Goal: Information Seeking & Learning: Learn about a topic

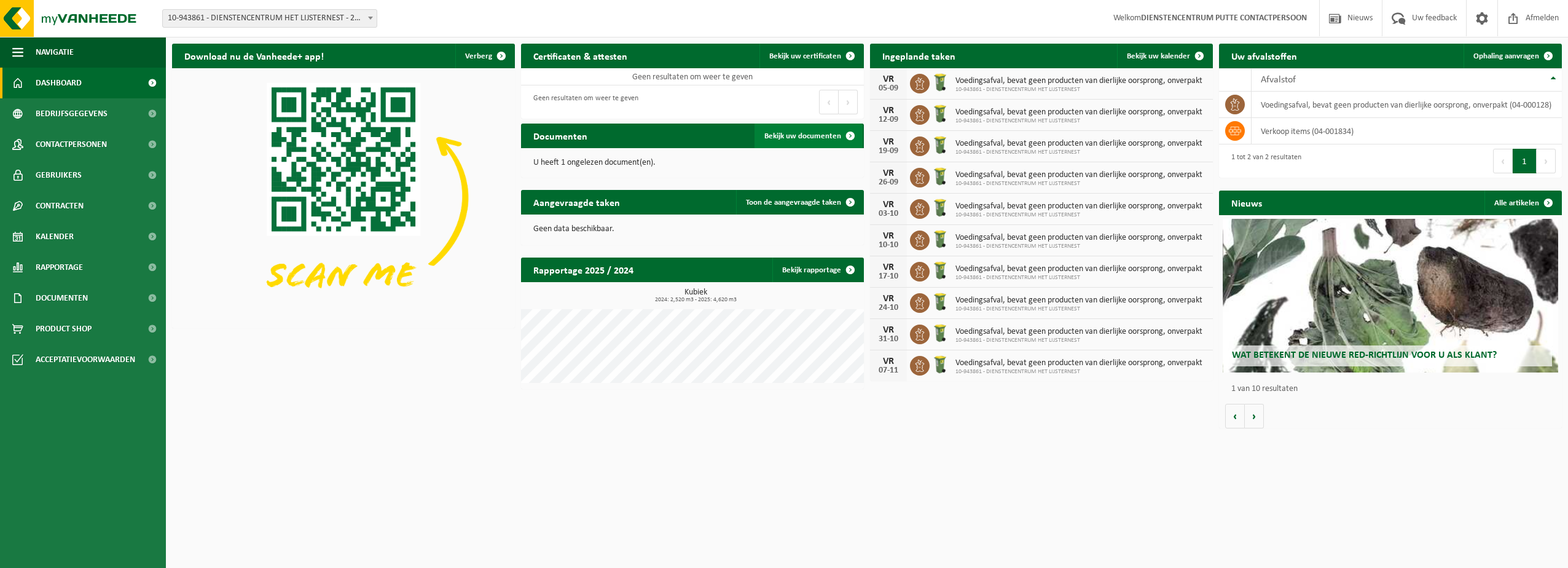
click at [798, 140] on span "Bekijk uw documenten" at bounding box center [802, 136] width 77 height 8
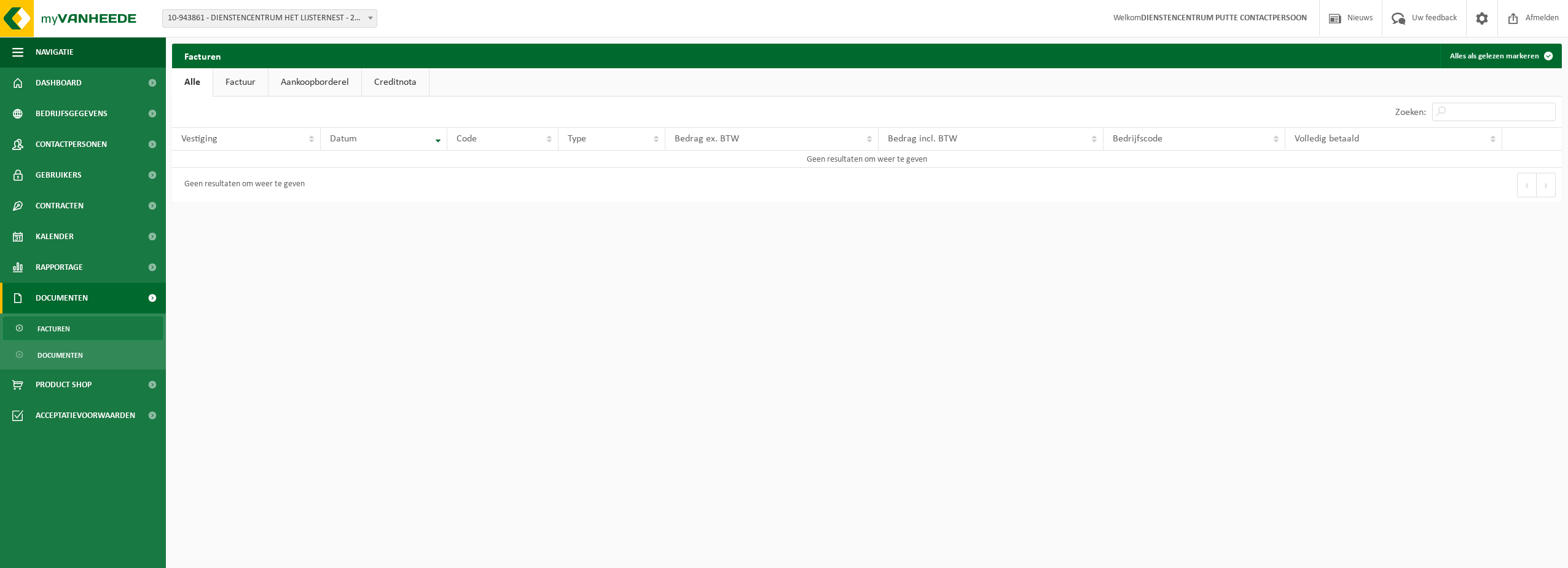
click at [242, 81] on link "Factuur" at bounding box center [241, 83] width 55 height 28
click at [307, 83] on link "Aankoopborderel" at bounding box center [316, 83] width 93 height 28
click at [371, 82] on link "Creditnota" at bounding box center [401, 83] width 67 height 28
click at [194, 84] on link "Alle" at bounding box center [192, 83] width 40 height 28
click at [96, 359] on link "Documenten" at bounding box center [83, 354] width 160 height 23
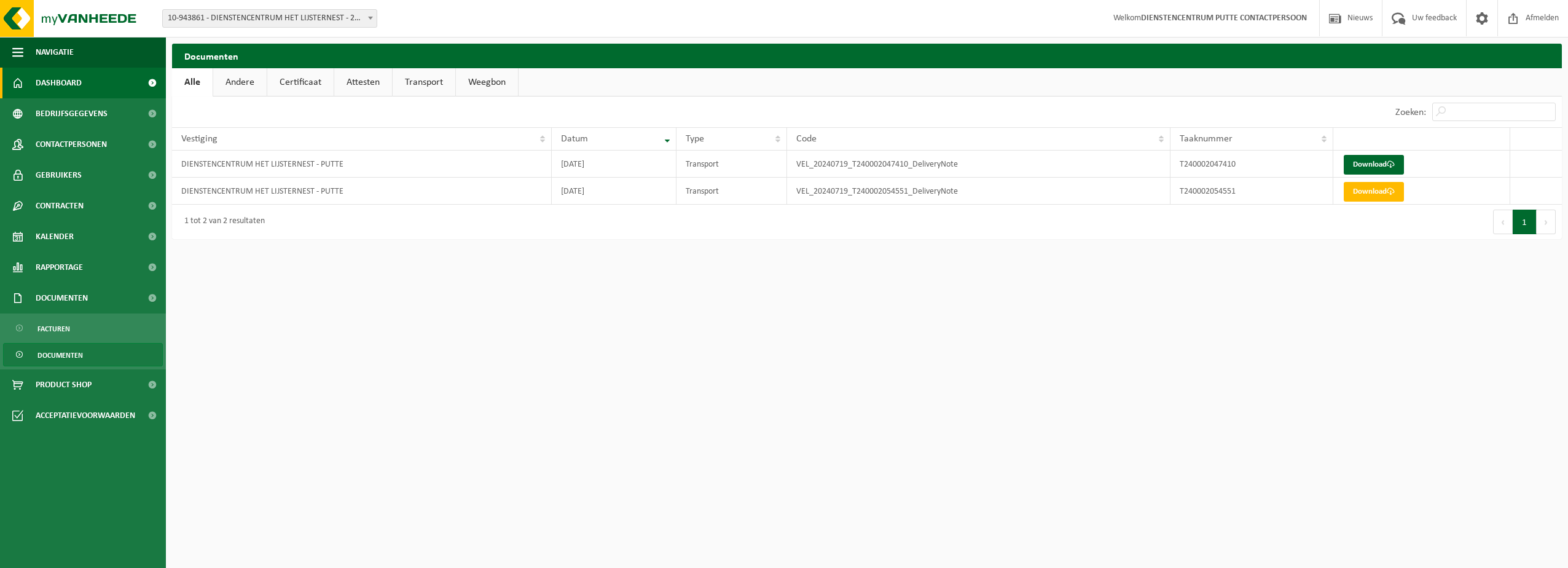
click at [78, 85] on span "Dashboard" at bounding box center [58, 83] width 46 height 31
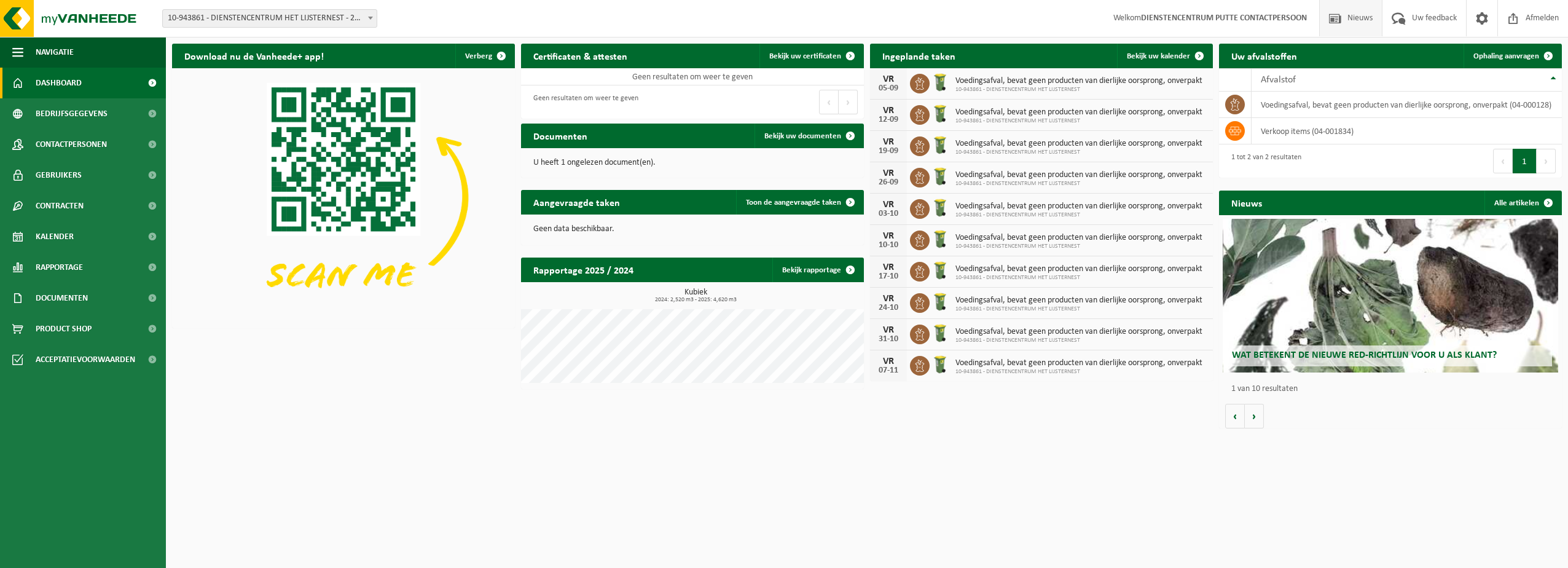
click at [1340, 19] on span at bounding box center [1335, 18] width 19 height 36
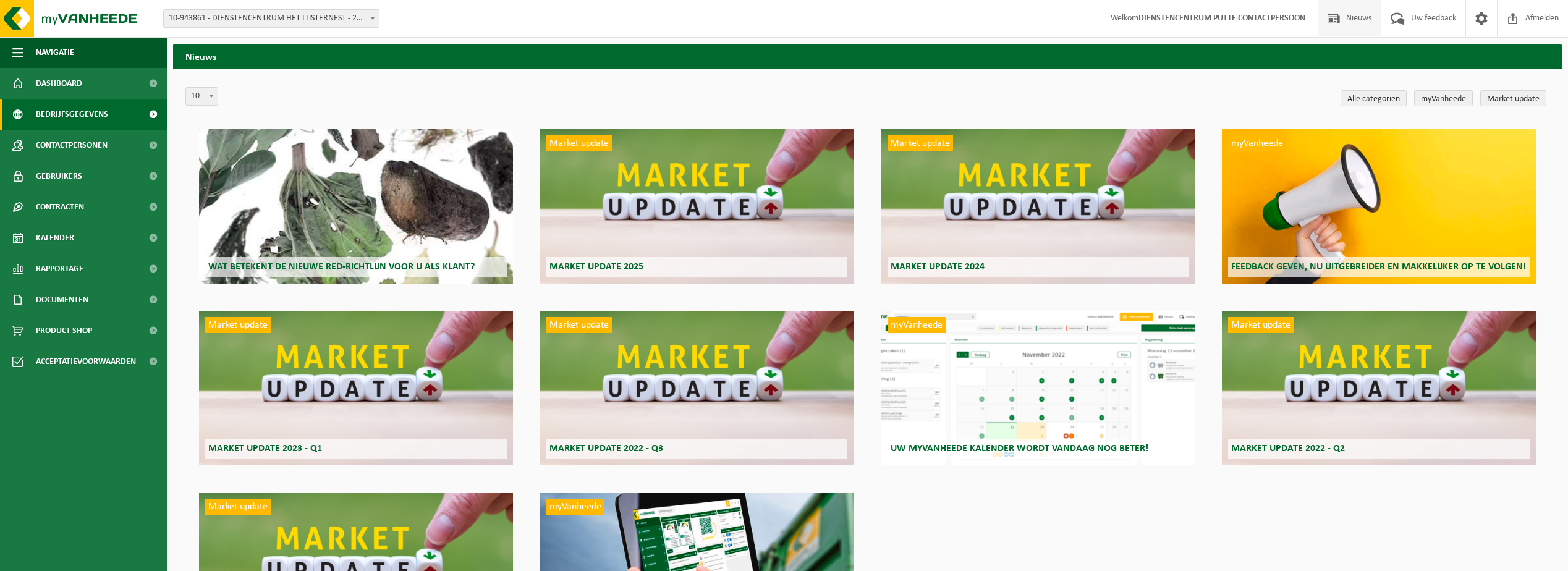
click at [62, 115] on span "Bedrijfsgegevens" at bounding box center [71, 114] width 72 height 31
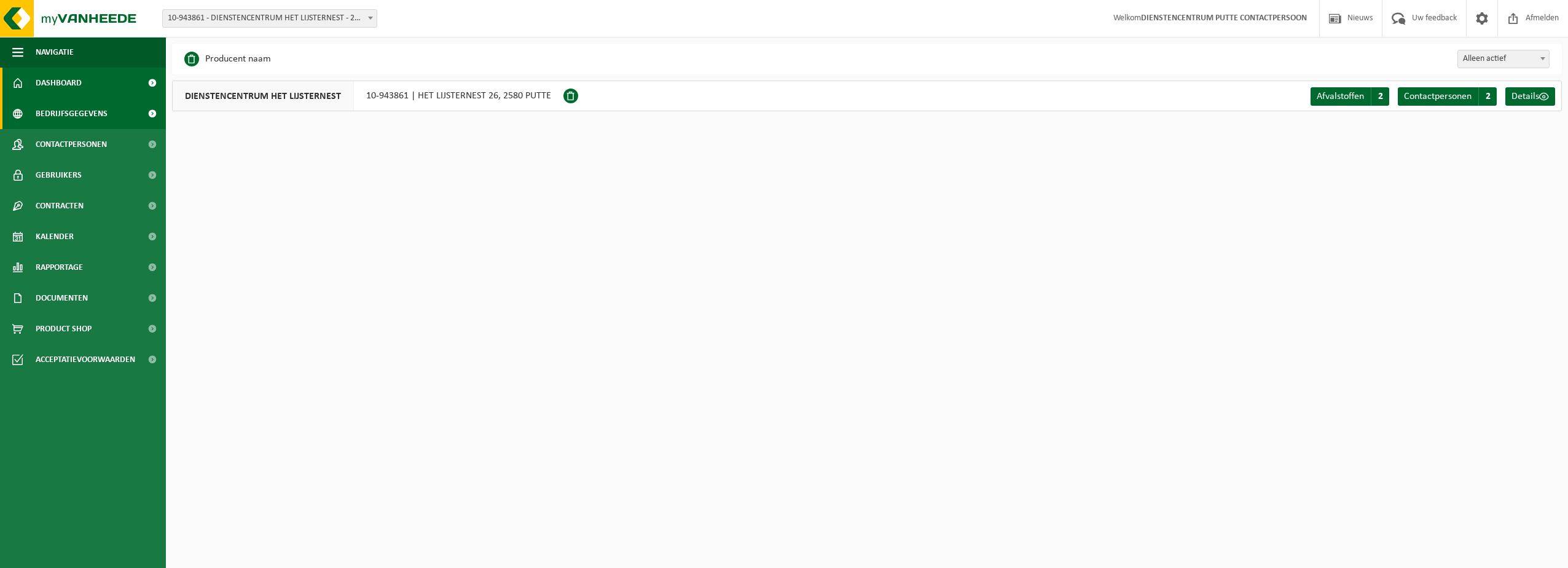
click at [60, 84] on span "Dashboard" at bounding box center [58, 83] width 46 height 31
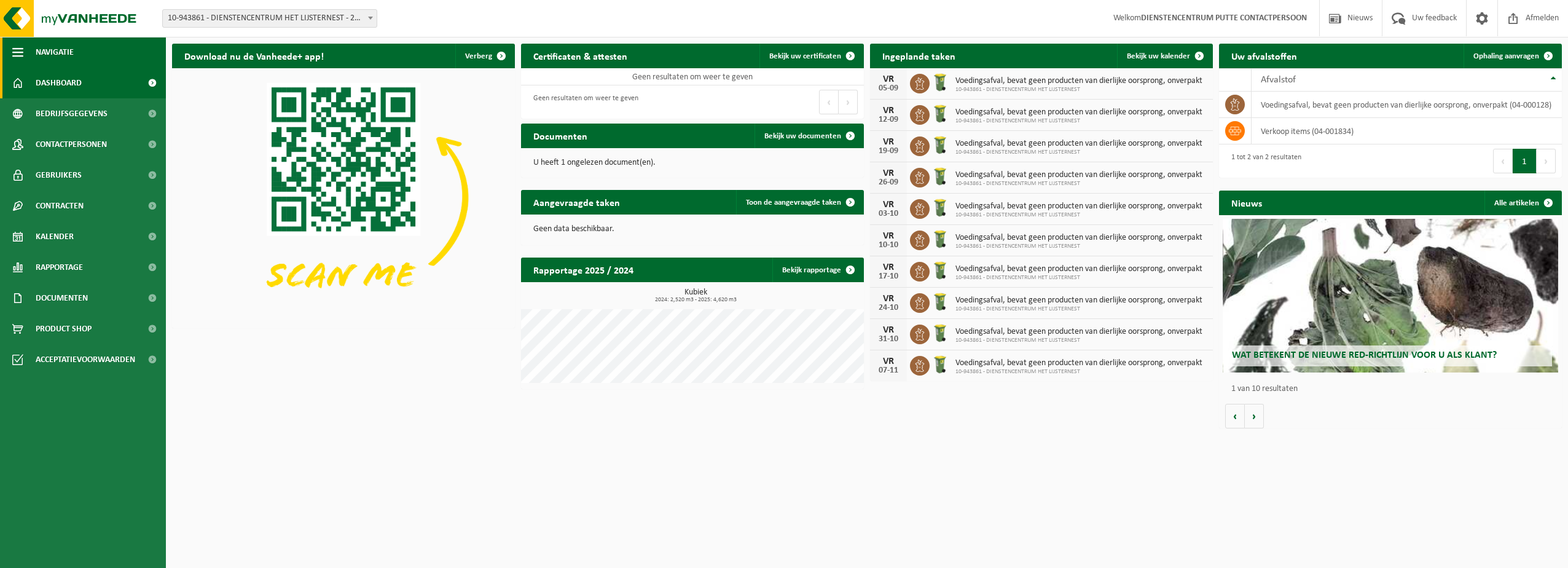
click at [26, 54] on button "Navigatie" at bounding box center [83, 52] width 166 height 31
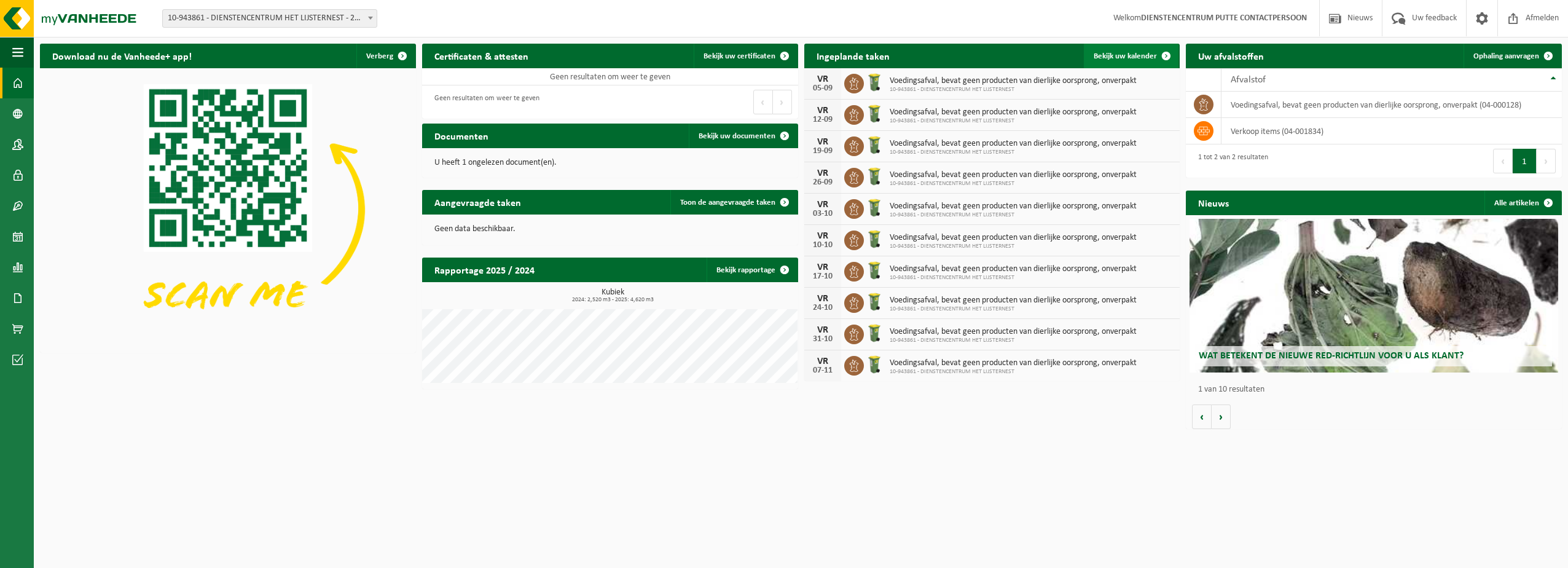
click at [1131, 52] on span "Bekijk uw kalender" at bounding box center [1125, 56] width 63 height 8
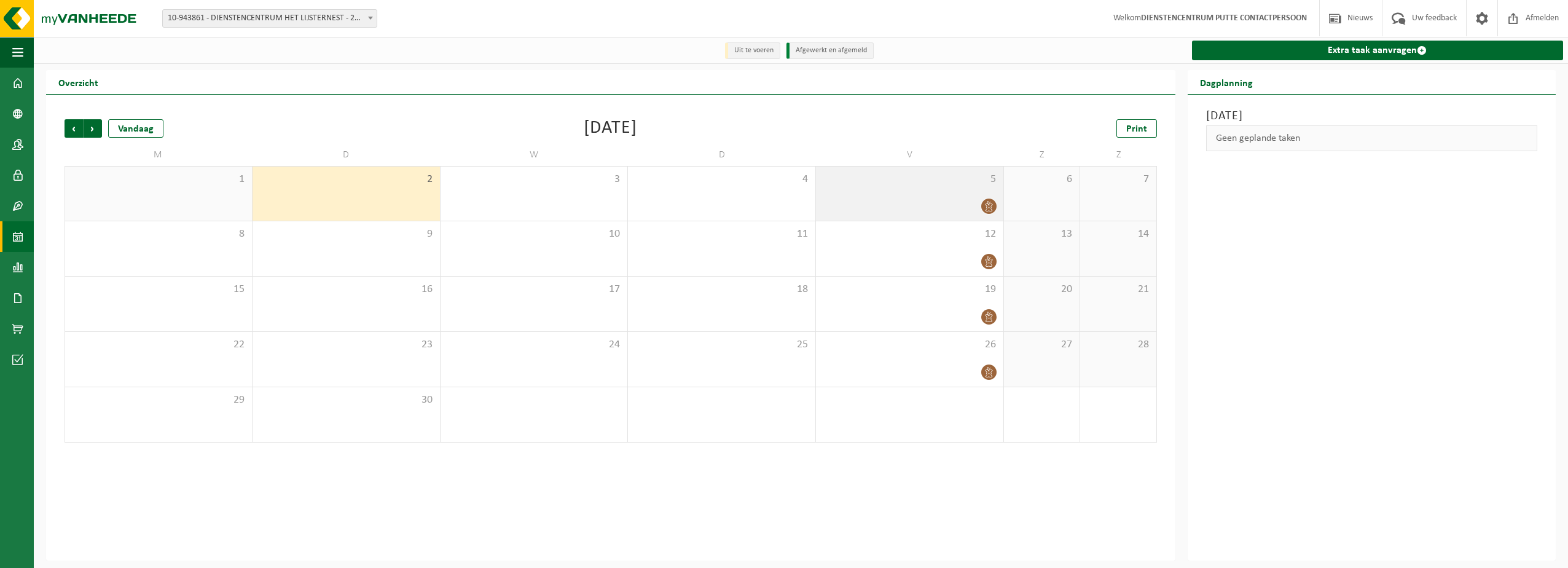
click at [989, 208] on icon at bounding box center [988, 206] width 7 height 10
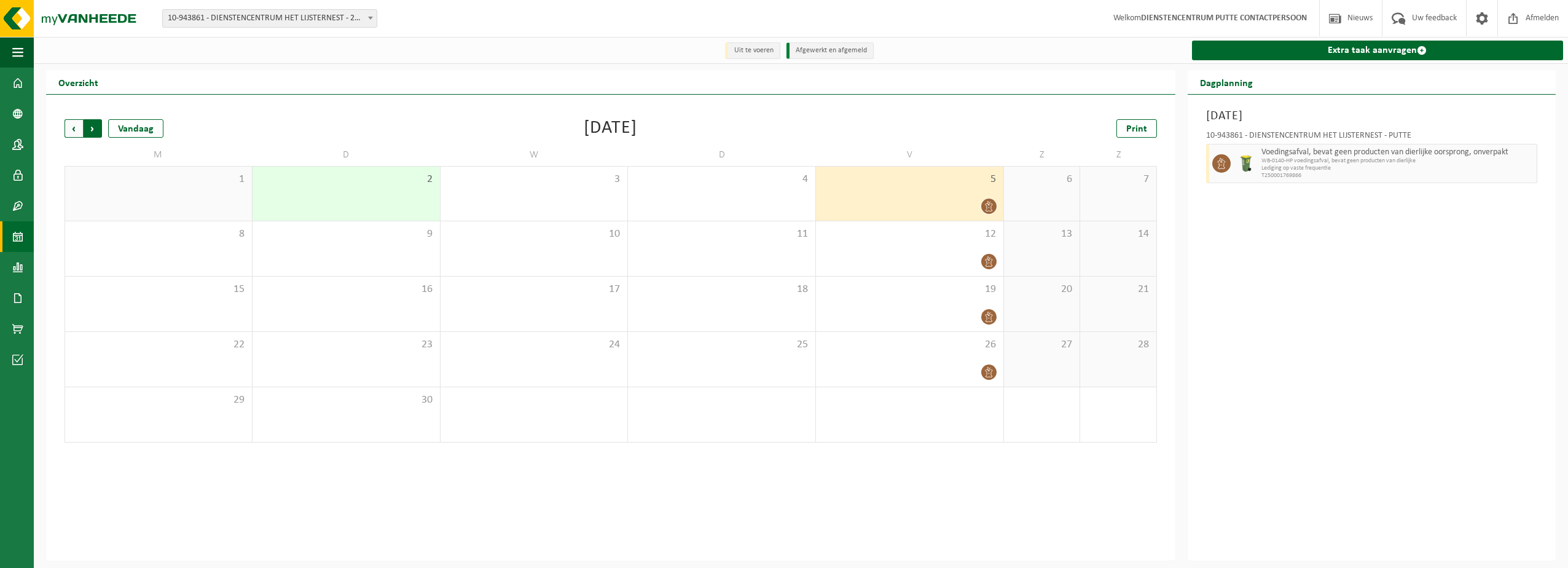
click at [74, 127] on span "Vorige" at bounding box center [74, 128] width 19 height 19
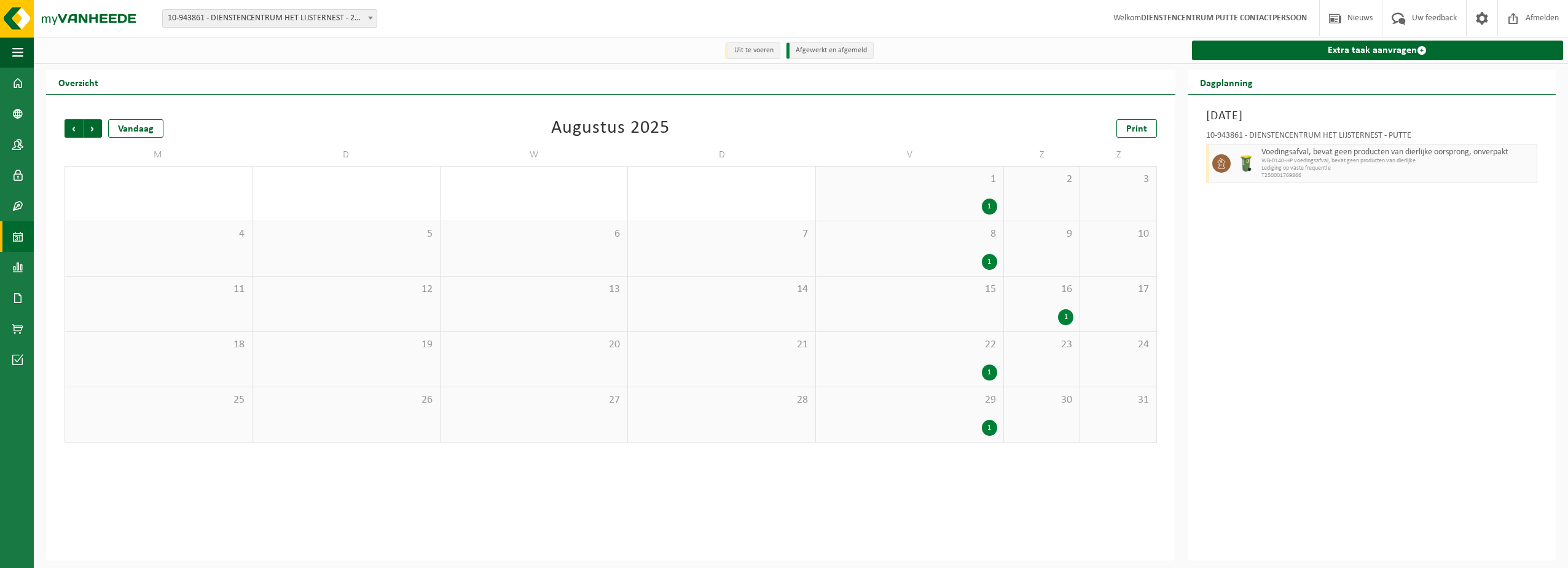
click at [991, 376] on div "1" at bounding box center [989, 372] width 15 height 16
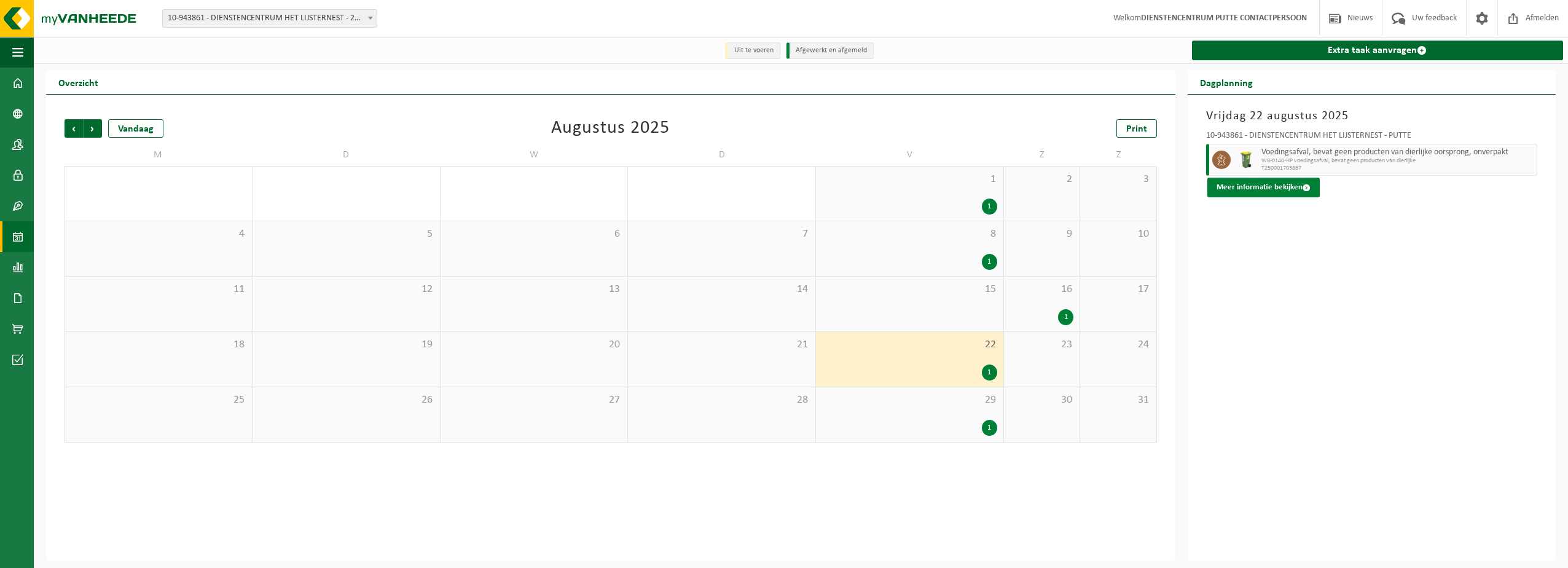
click at [1258, 191] on button "Meer informatie bekijken" at bounding box center [1264, 187] width 112 height 19
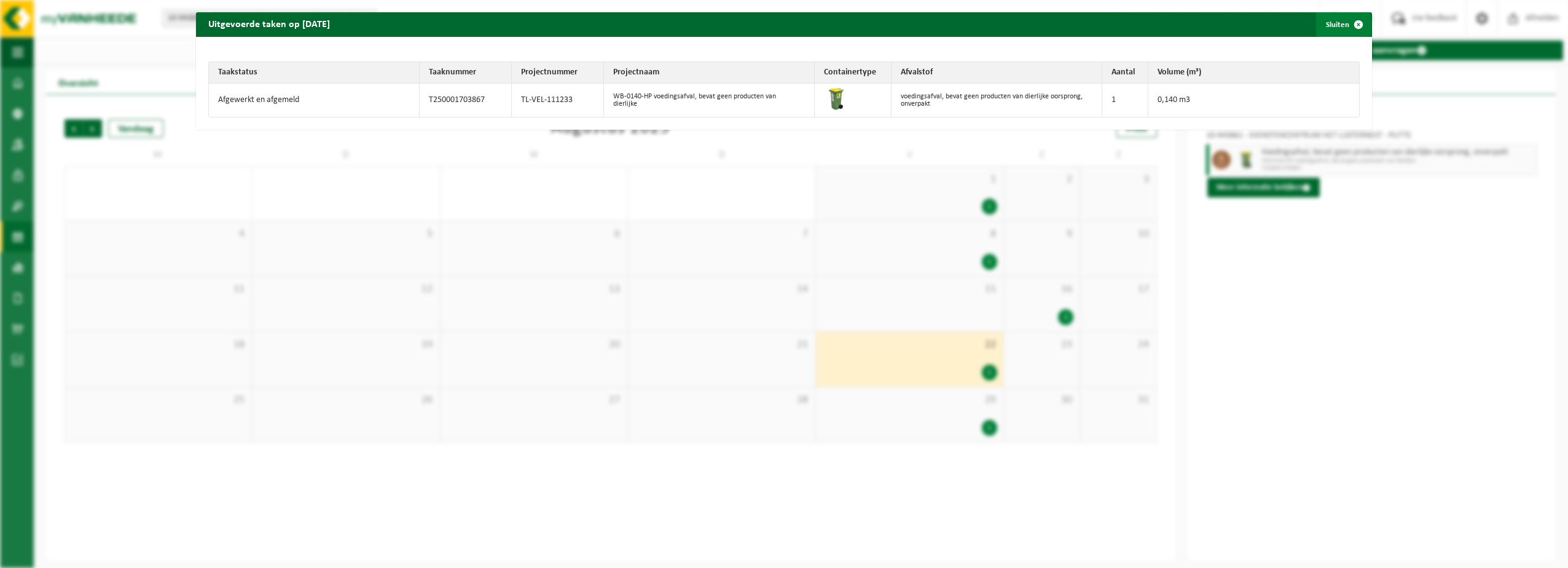
click at [1352, 24] on span "button" at bounding box center [1358, 25] width 25 height 25
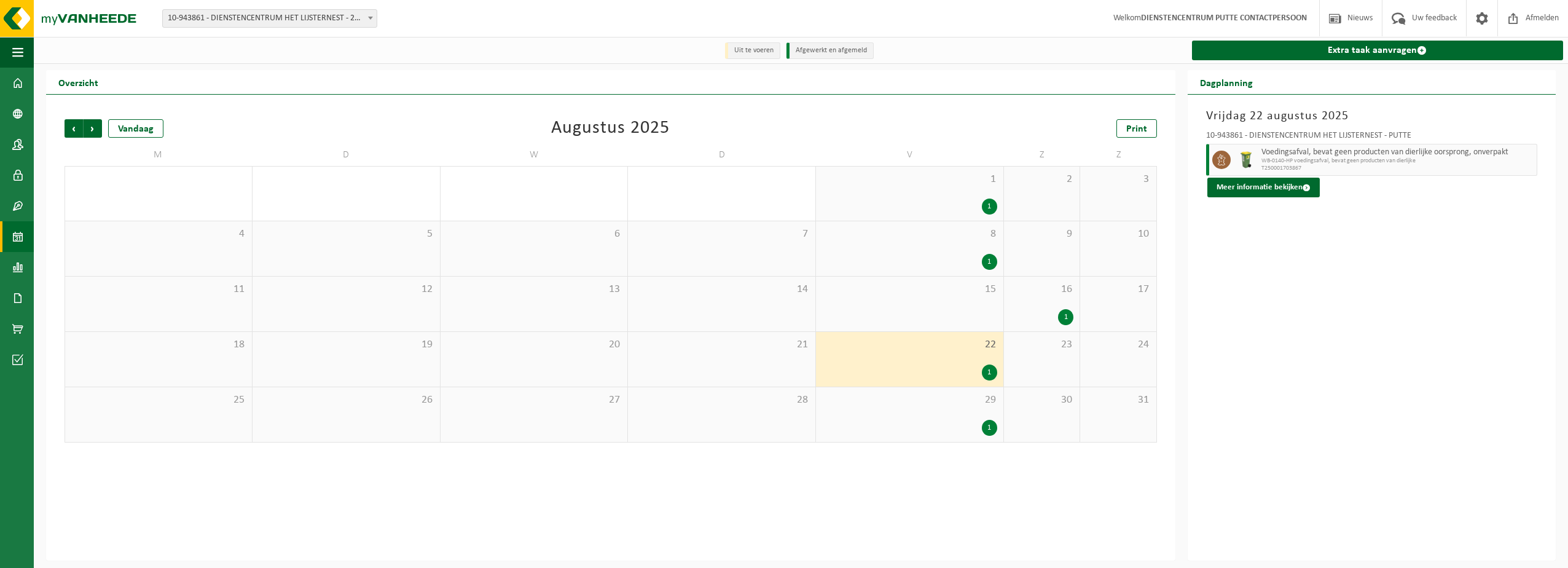
click at [990, 428] on div "1" at bounding box center [989, 428] width 15 height 16
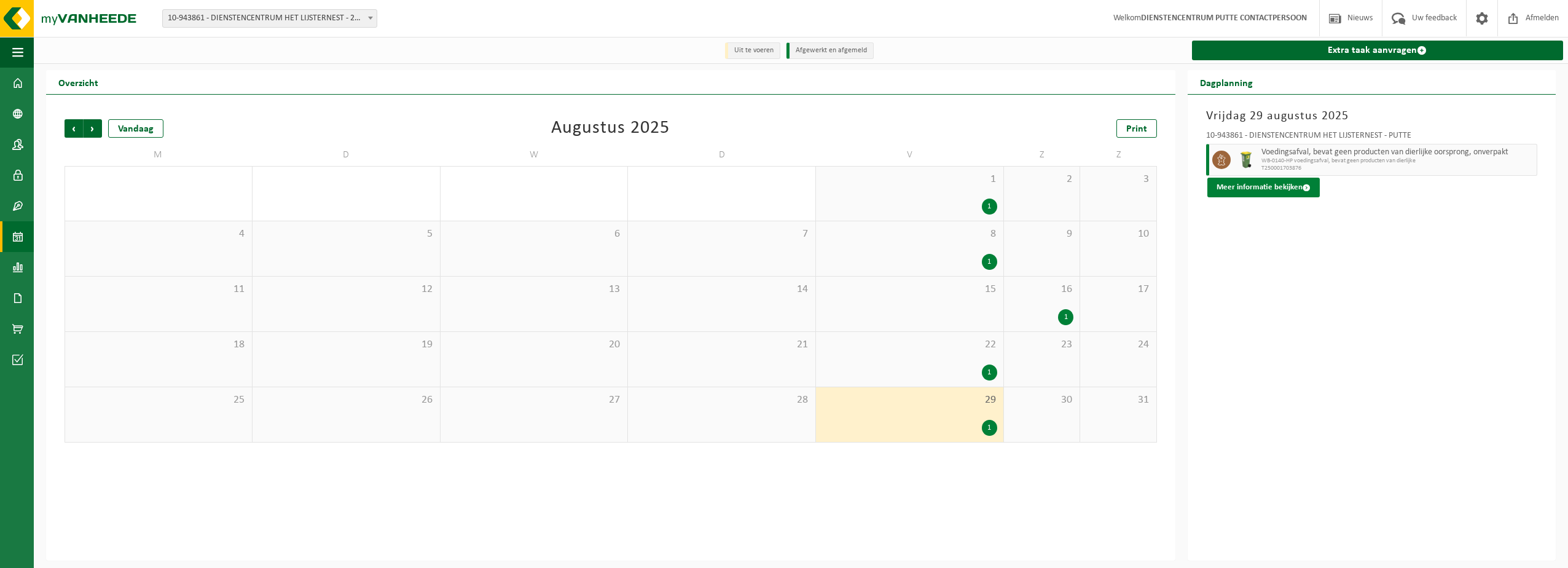
click at [1254, 185] on button "Meer informatie bekijken" at bounding box center [1264, 187] width 112 height 19
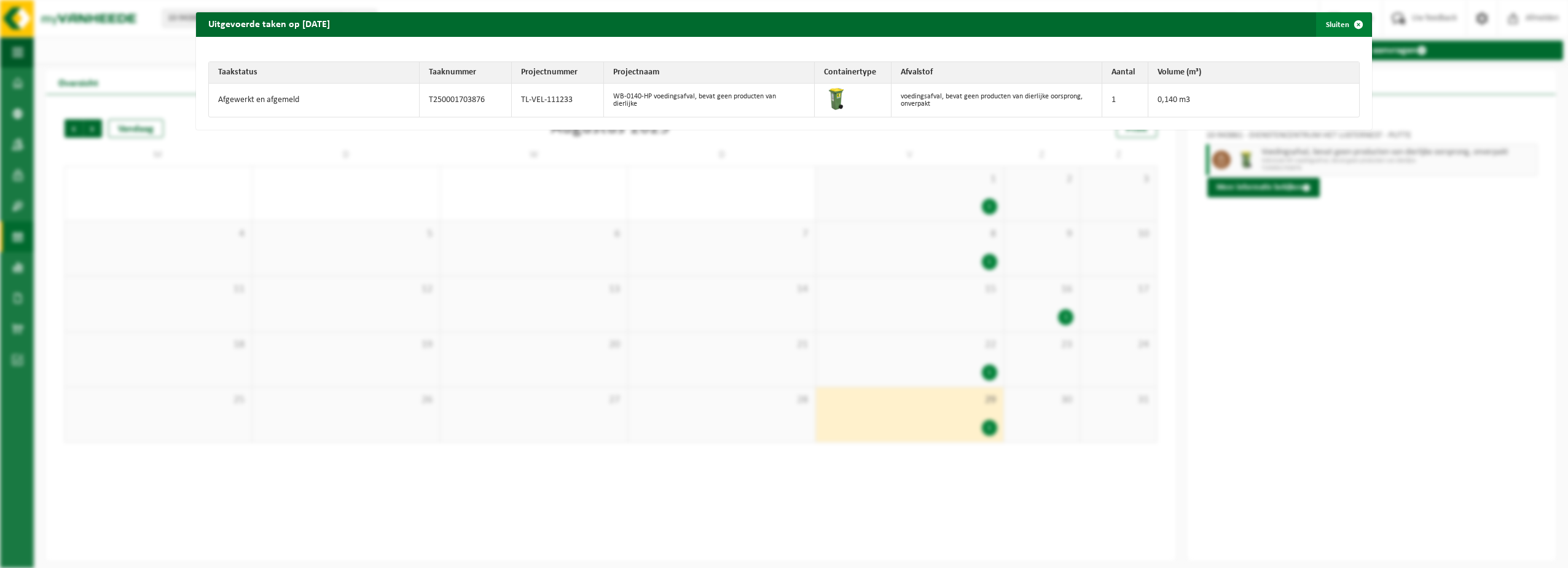
click at [1347, 25] on span "button" at bounding box center [1358, 25] width 25 height 25
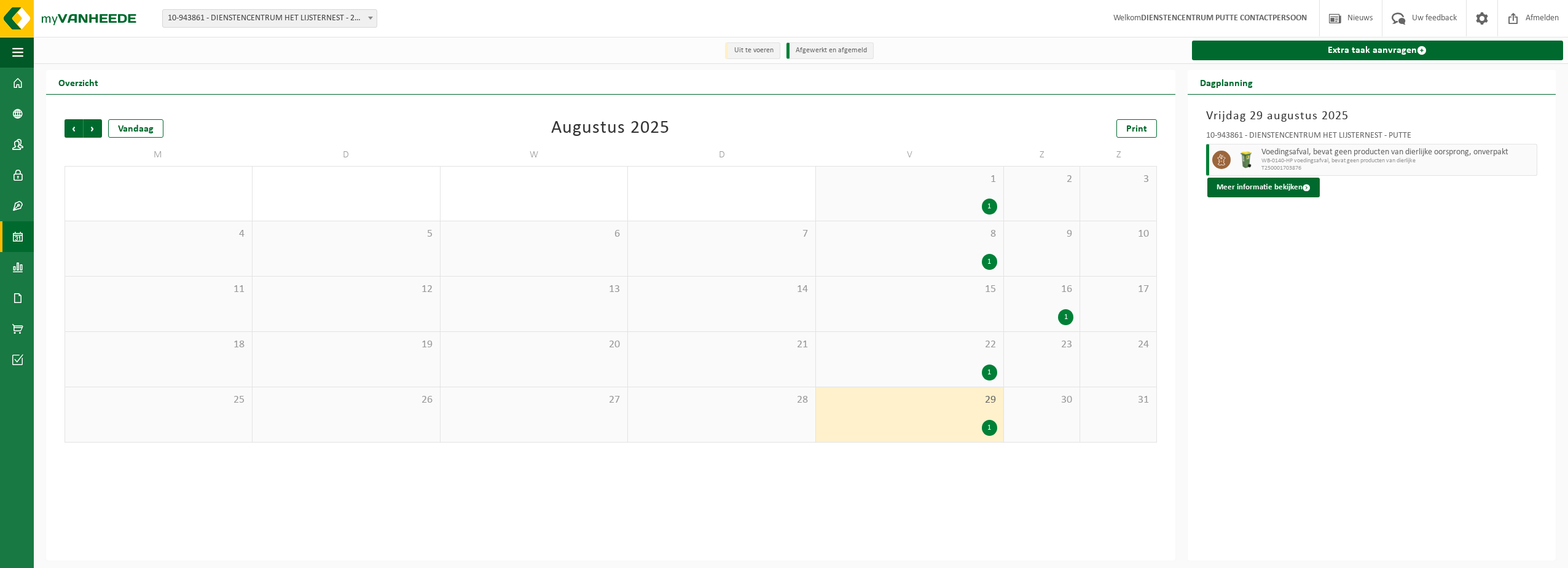
click at [982, 260] on div "1" at bounding box center [989, 261] width 15 height 16
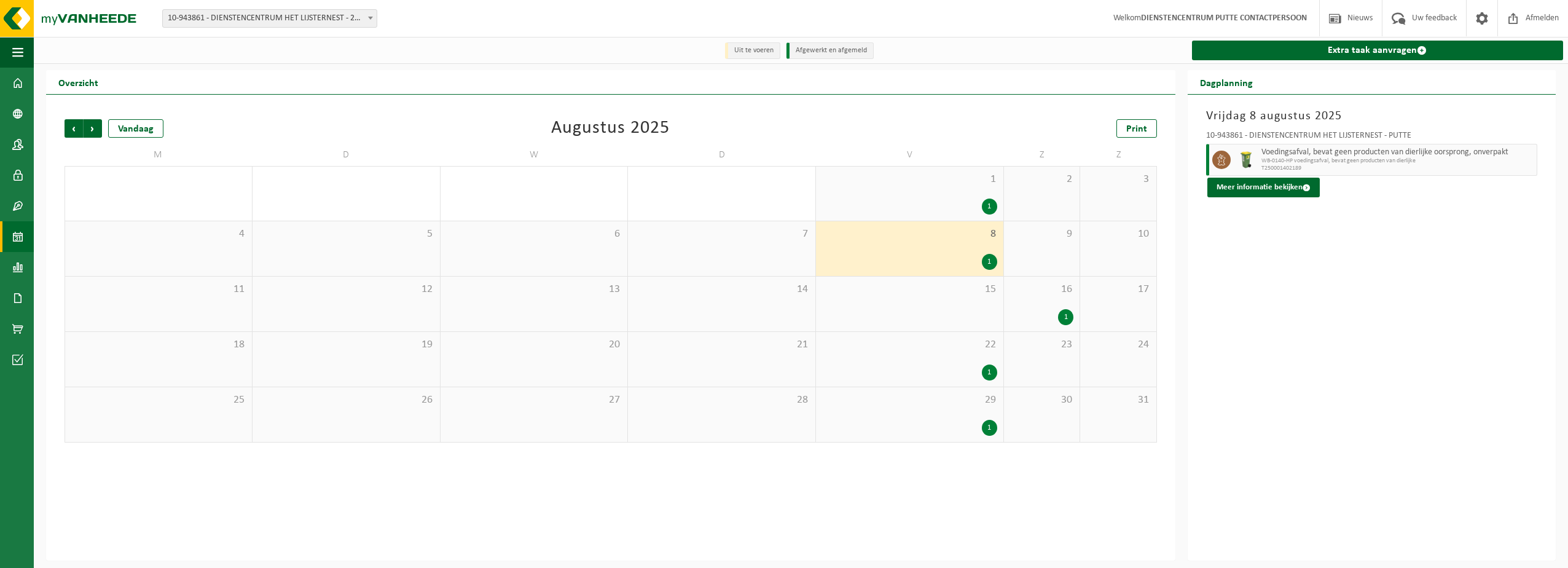
click at [988, 266] on div "1" at bounding box center [989, 261] width 15 height 16
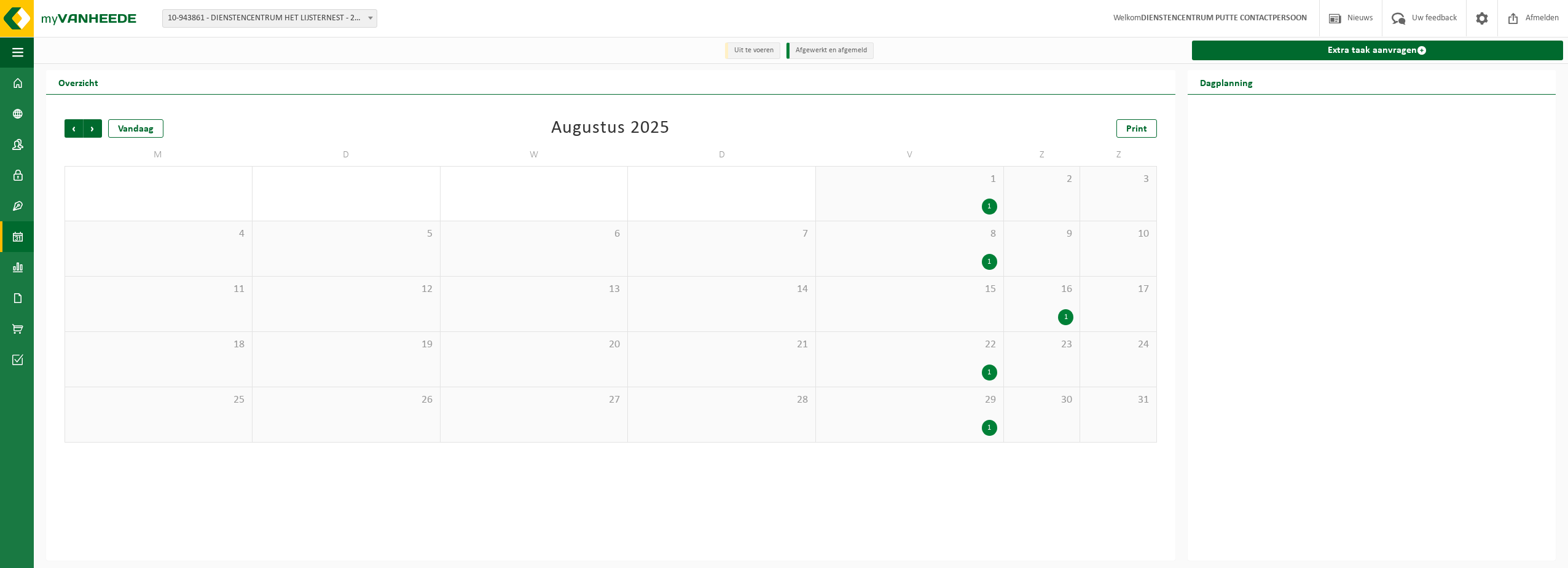
click at [984, 265] on div "1" at bounding box center [989, 261] width 15 height 16
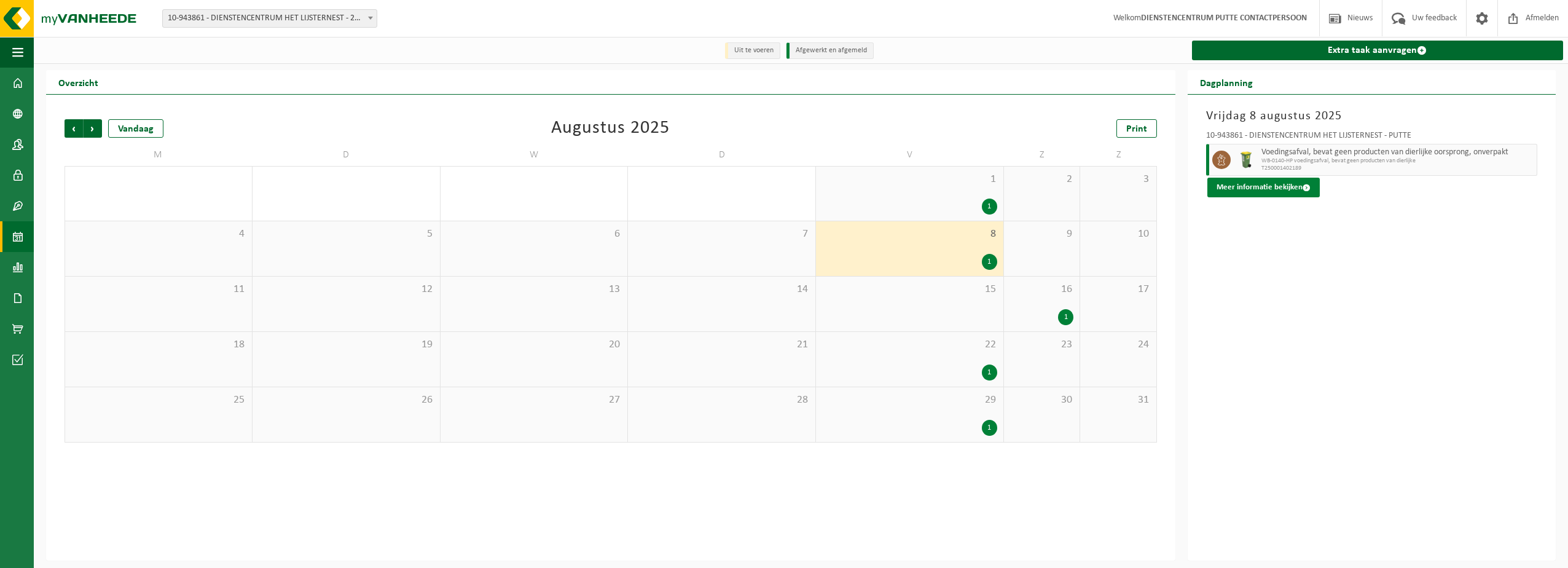
click at [1263, 188] on button "Meer informatie bekijken" at bounding box center [1264, 187] width 112 height 19
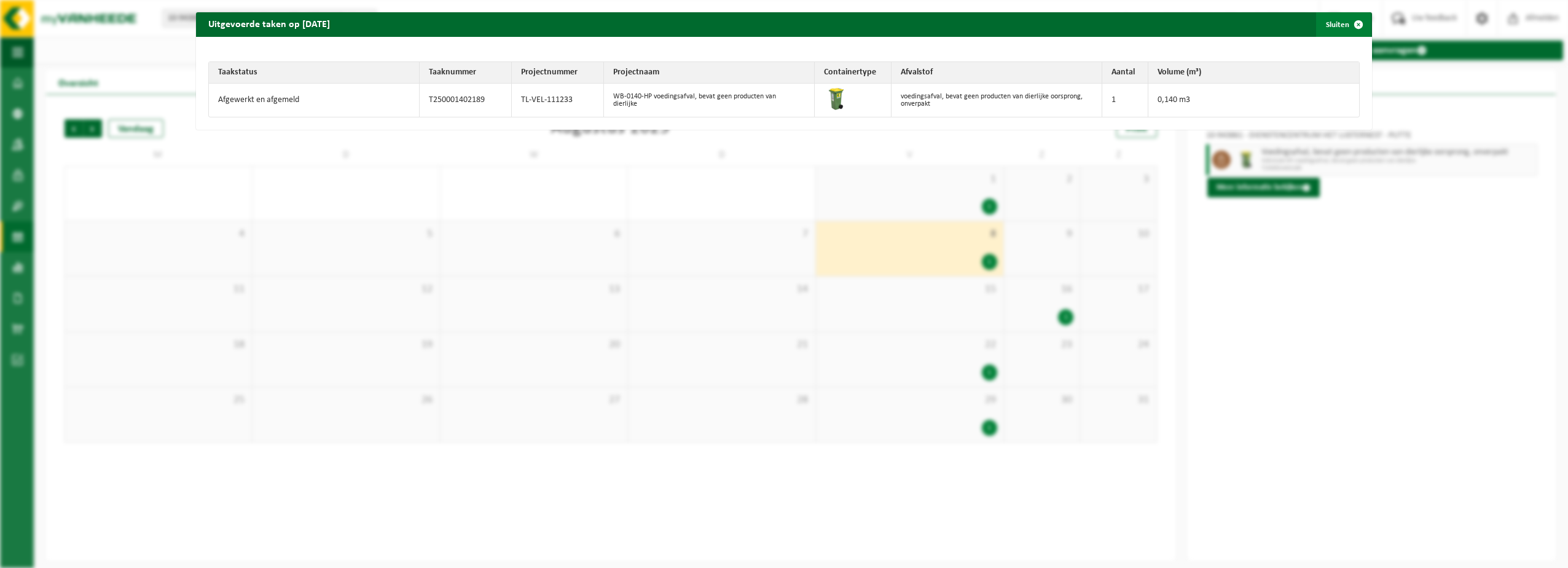
click at [1346, 22] on span "button" at bounding box center [1358, 25] width 25 height 25
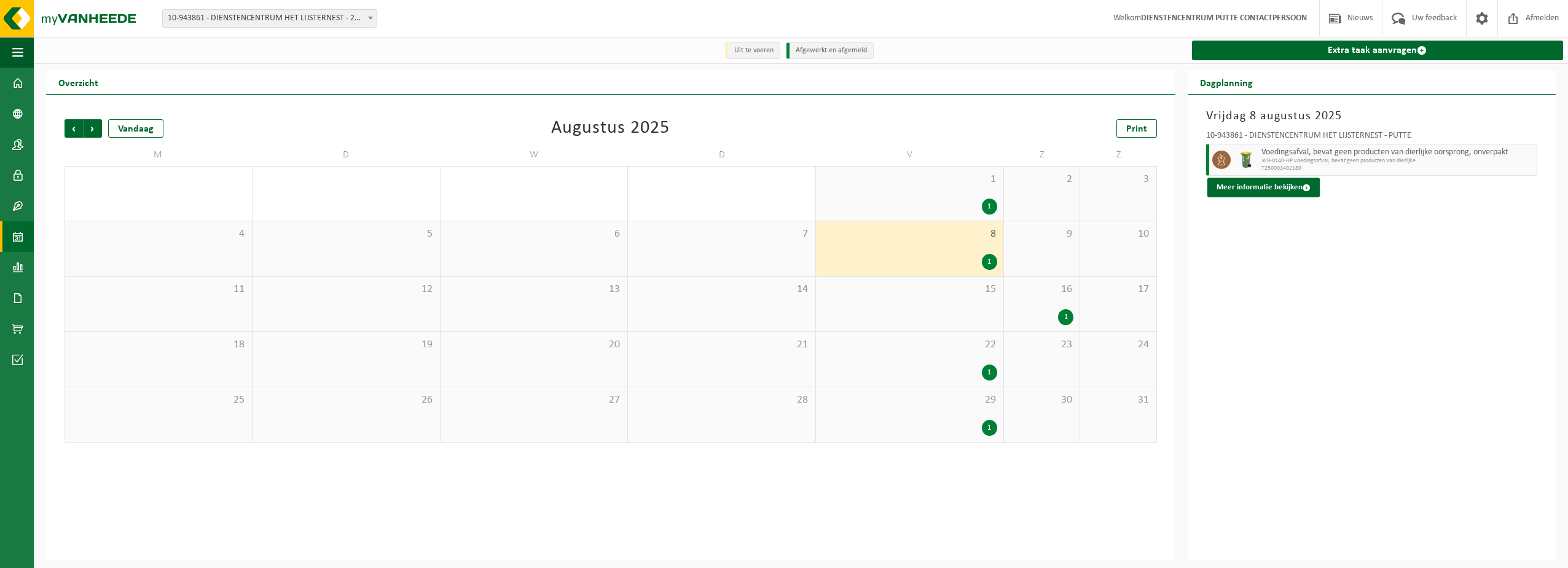
click at [989, 205] on div "1" at bounding box center [989, 207] width 15 height 16
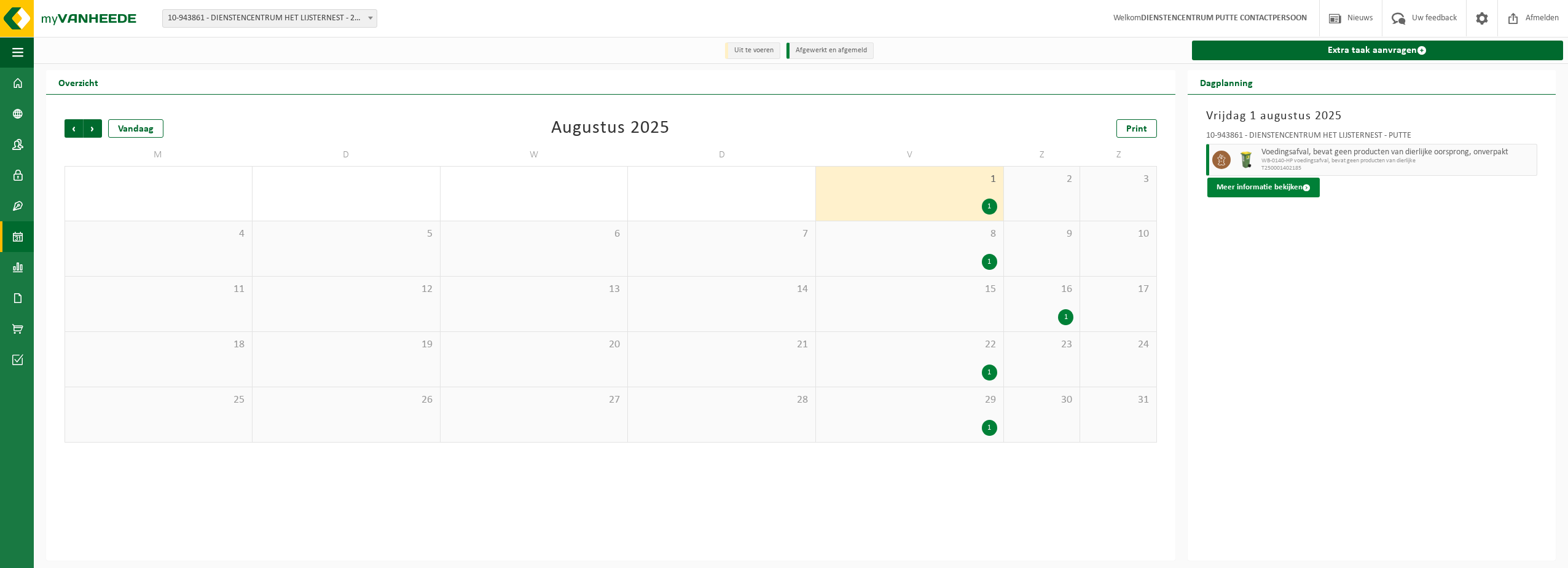
click at [1253, 190] on button "Meer informatie bekijken" at bounding box center [1264, 187] width 112 height 19
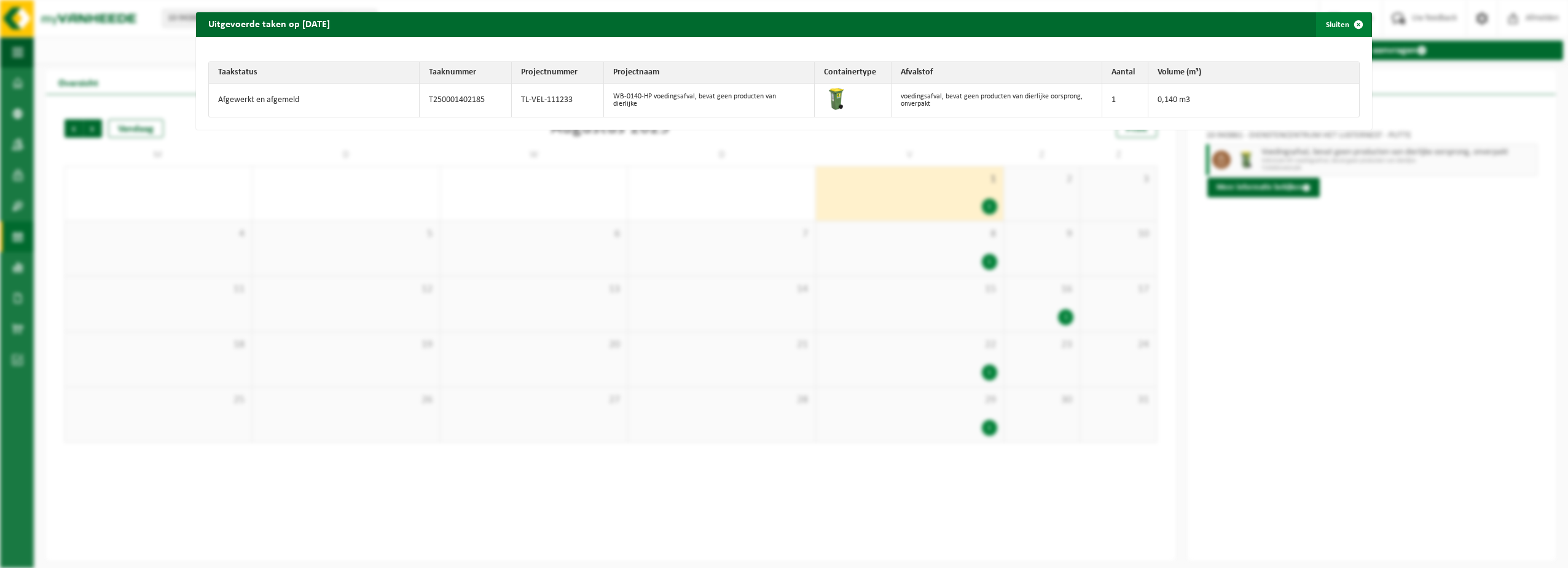
click at [1351, 26] on span "button" at bounding box center [1358, 25] width 25 height 25
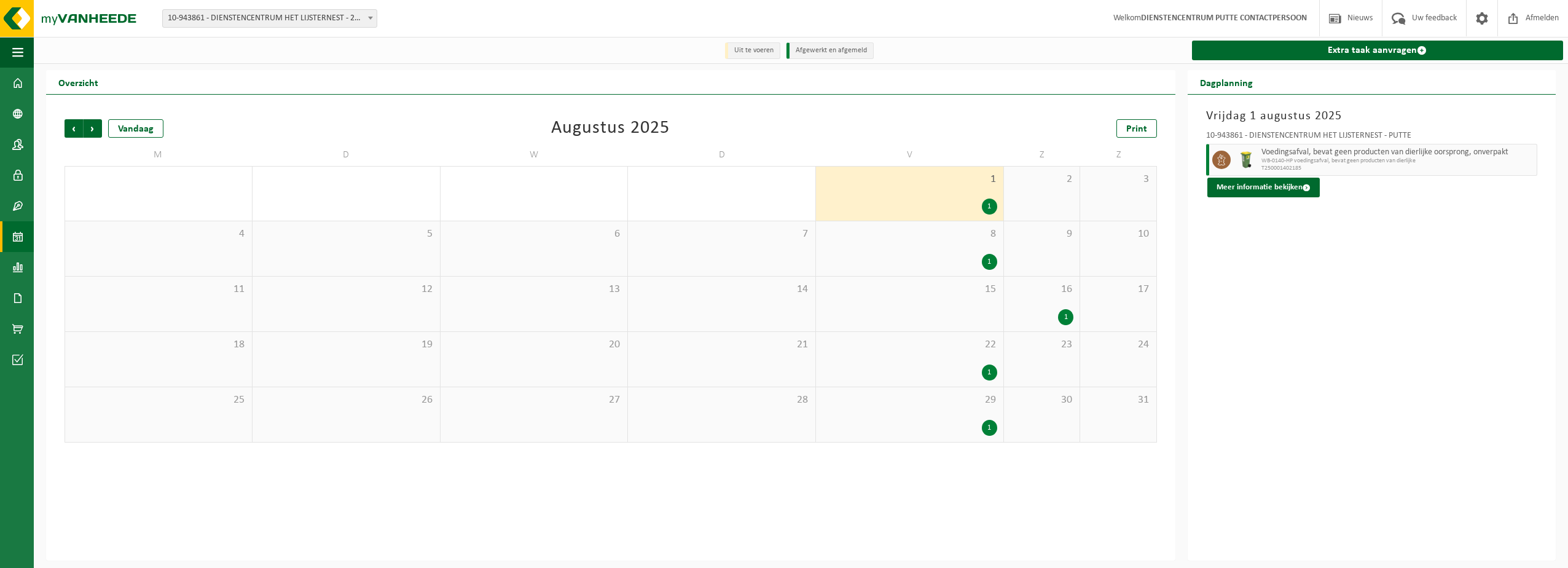
click at [1062, 316] on div "1" at bounding box center [1066, 317] width 15 height 16
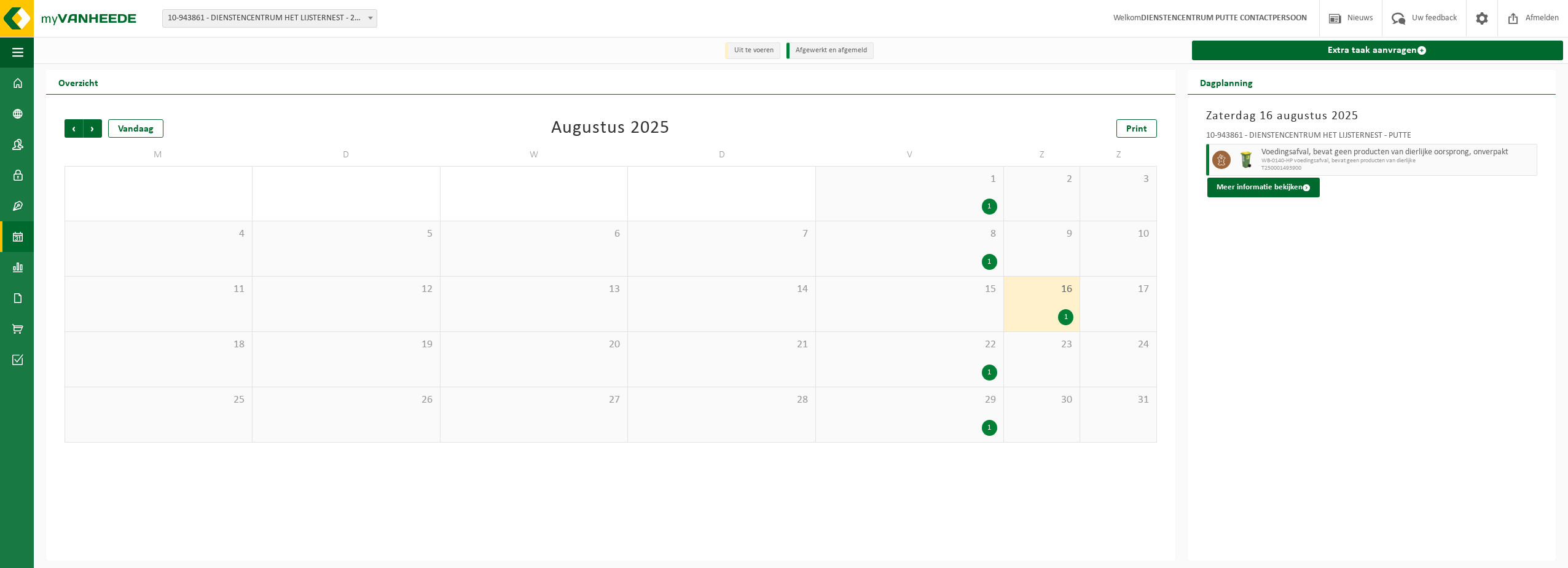
click at [980, 207] on div "1" at bounding box center [909, 207] width 175 height 16
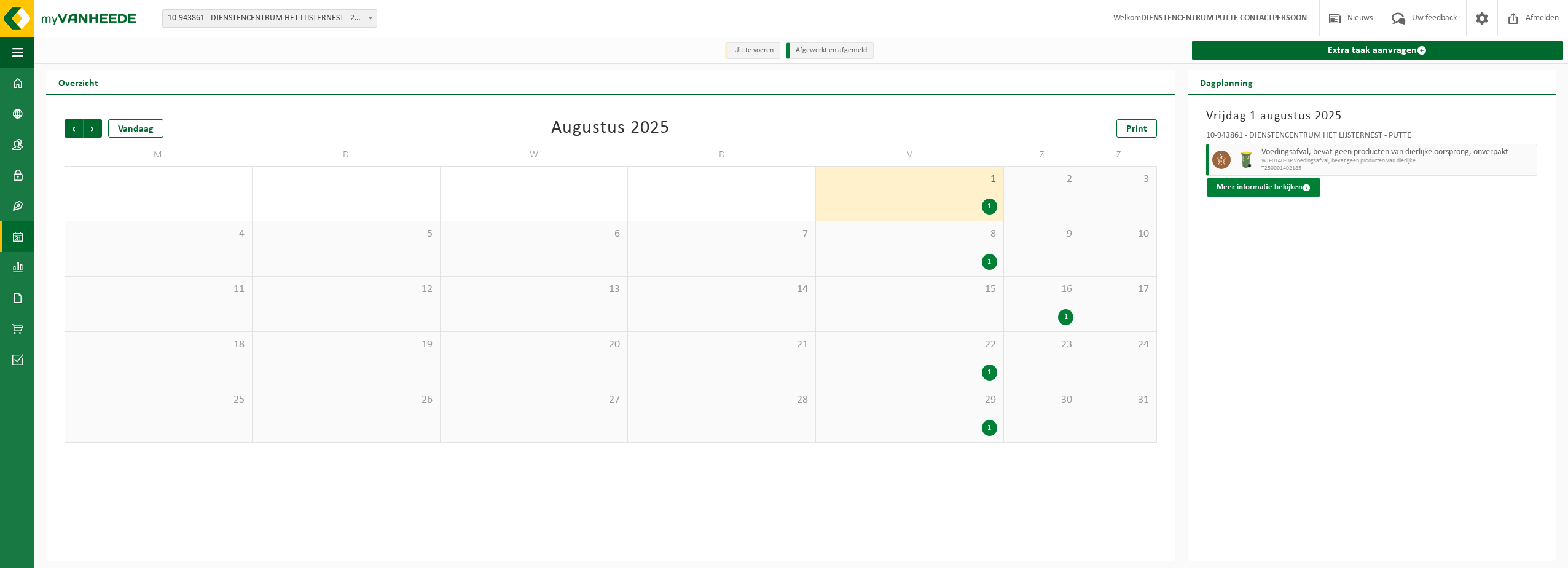
click at [1237, 185] on button "Meer informatie bekijken" at bounding box center [1264, 187] width 112 height 19
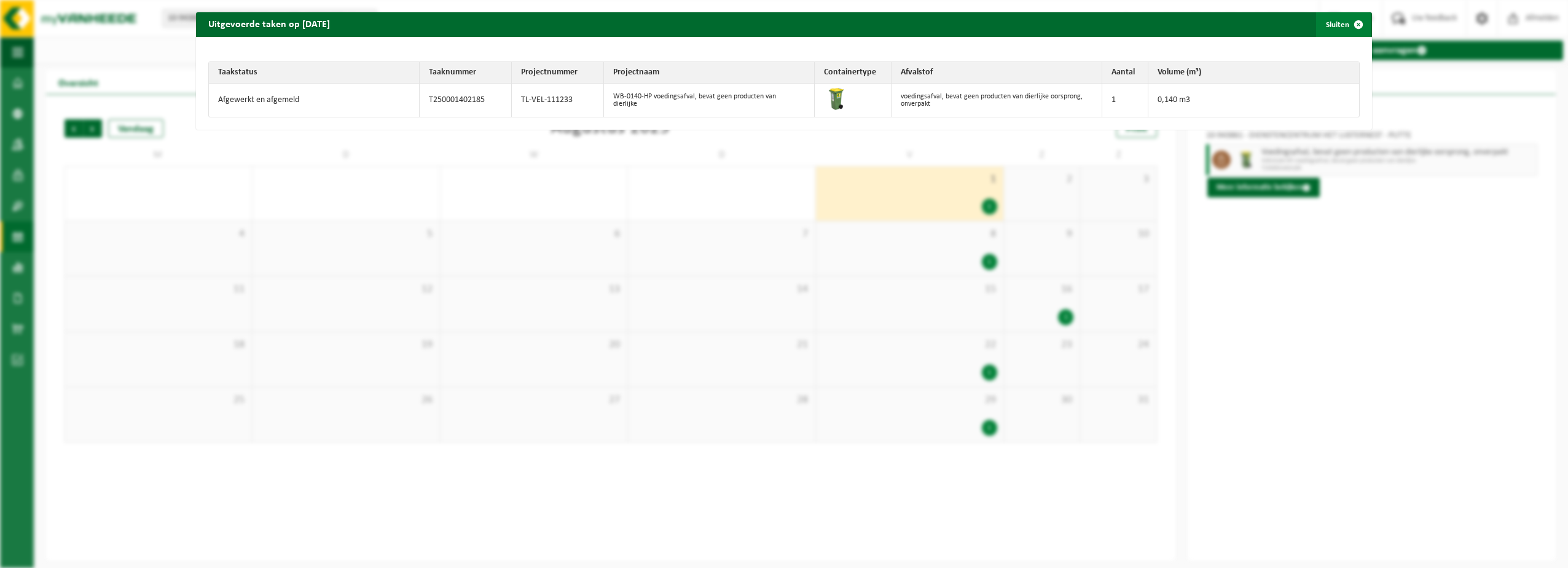
click at [1347, 22] on span "button" at bounding box center [1358, 25] width 25 height 25
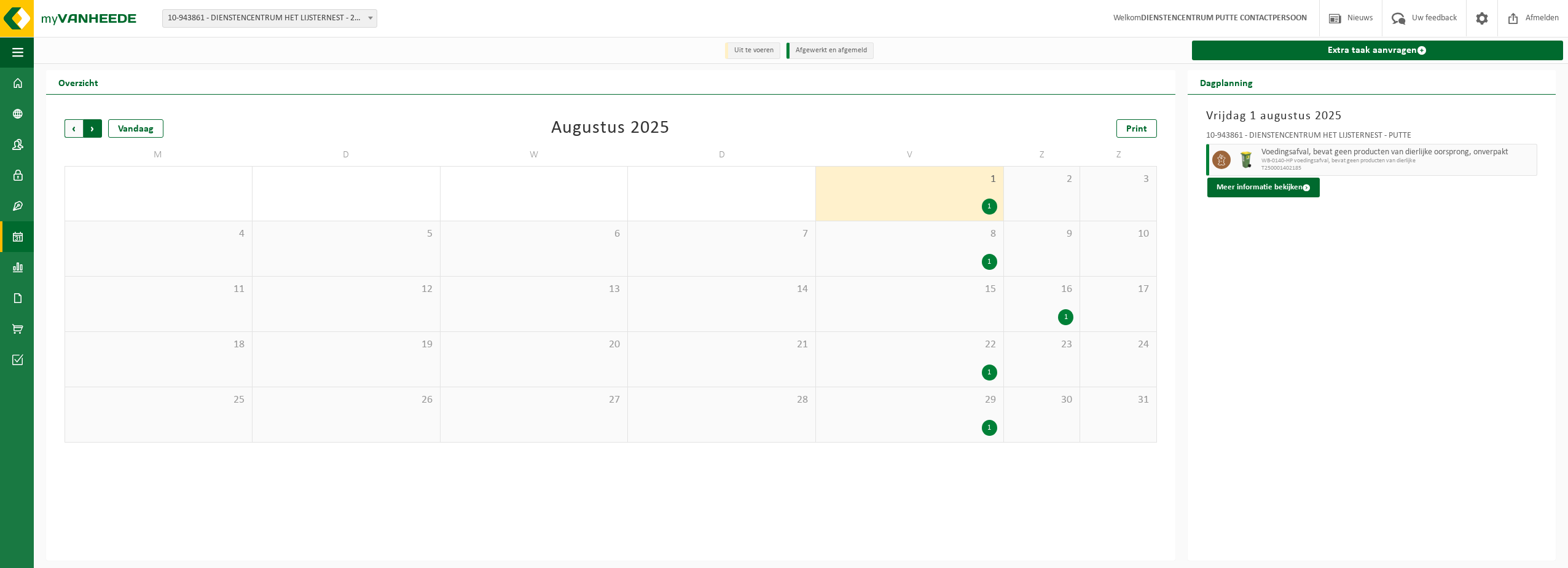
click at [70, 132] on span "Vorige" at bounding box center [74, 128] width 19 height 19
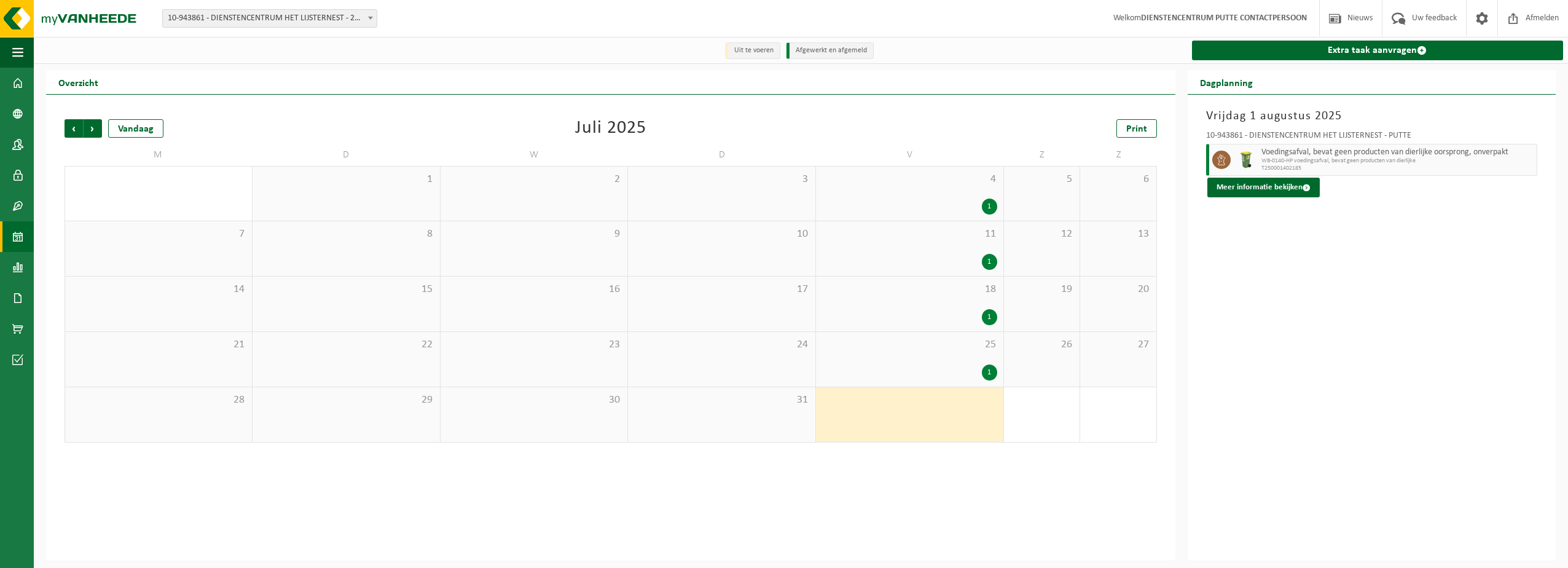
click at [987, 198] on div "4 1" at bounding box center [909, 194] width 188 height 54
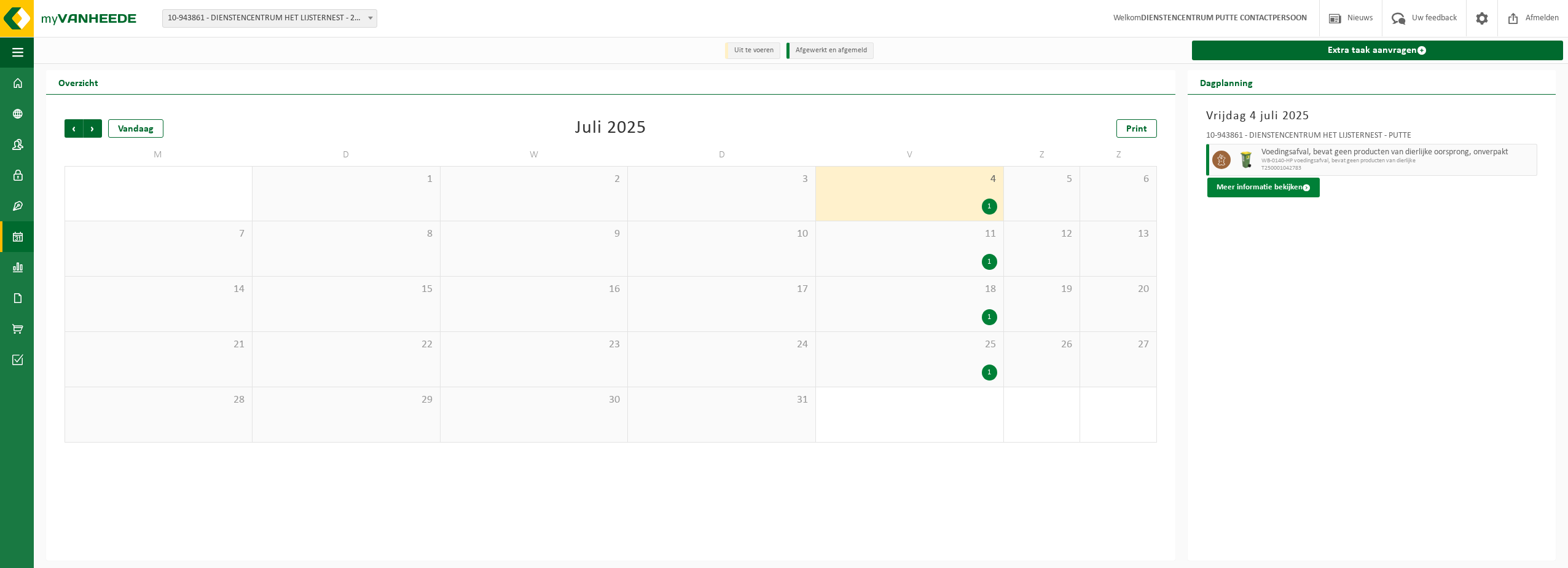
click at [1249, 190] on button "Meer informatie bekijken" at bounding box center [1264, 187] width 112 height 19
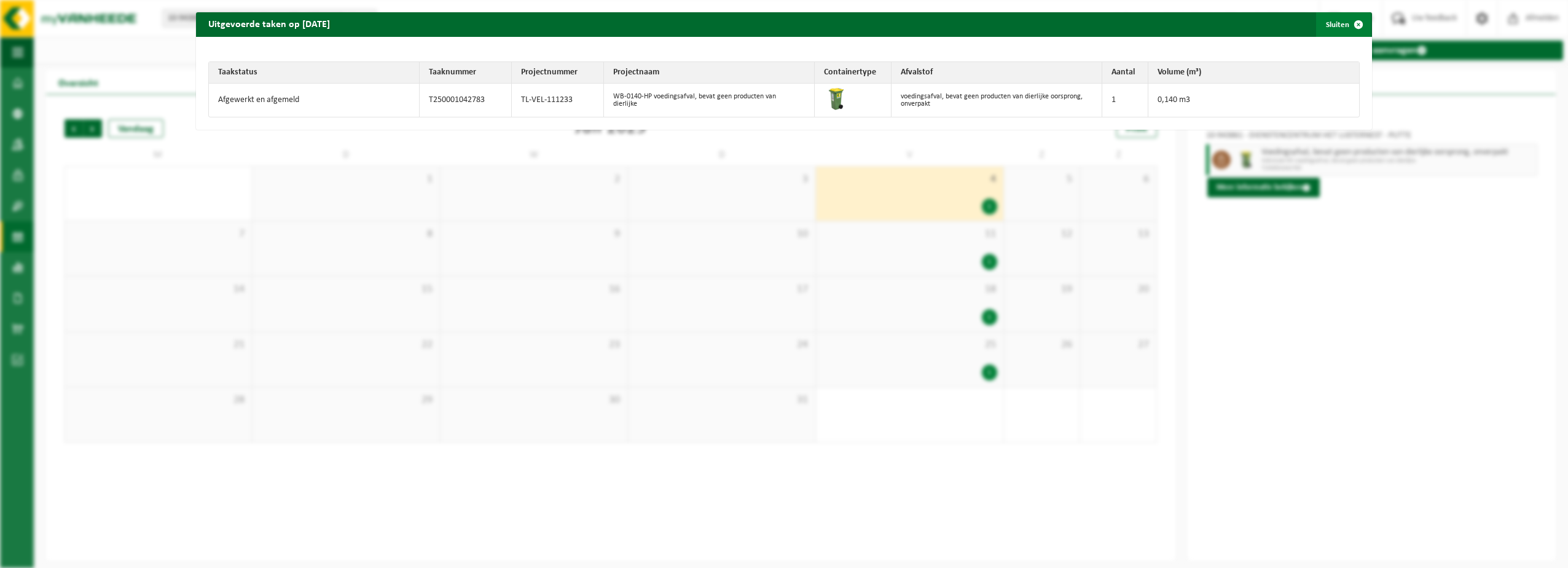
click at [1357, 28] on span "button" at bounding box center [1358, 25] width 25 height 25
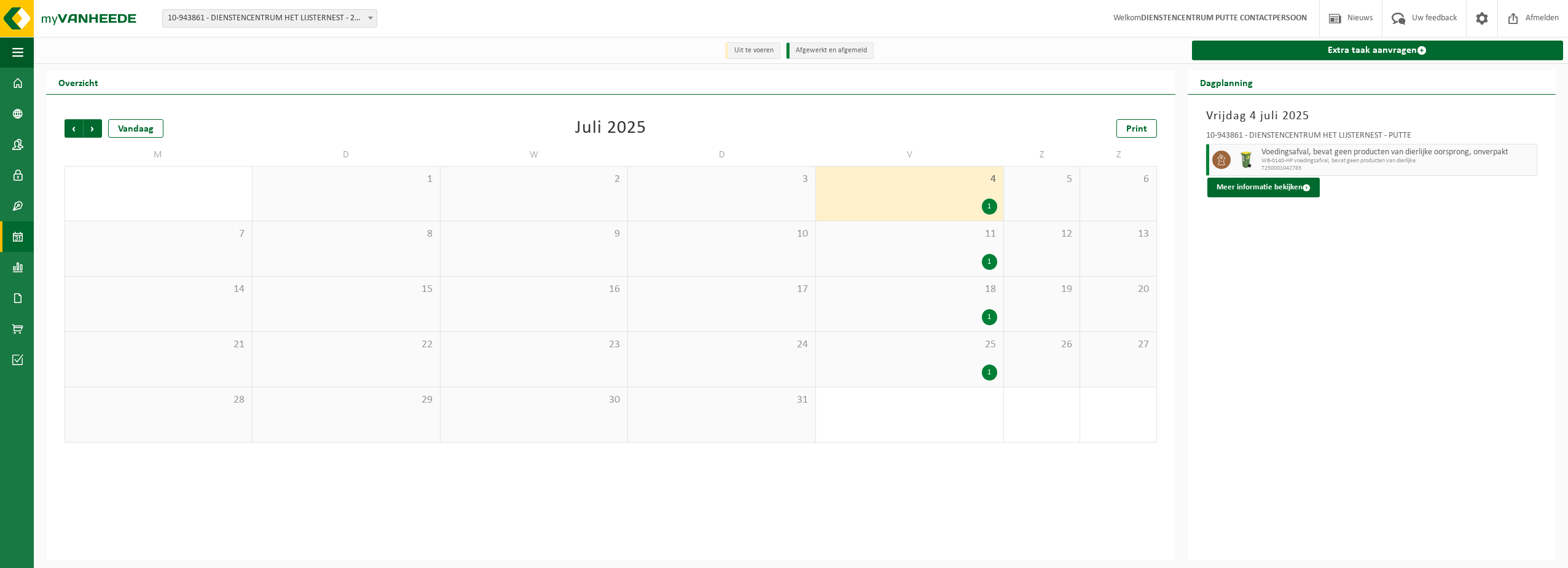
click at [982, 263] on div "1" at bounding box center [989, 261] width 15 height 16
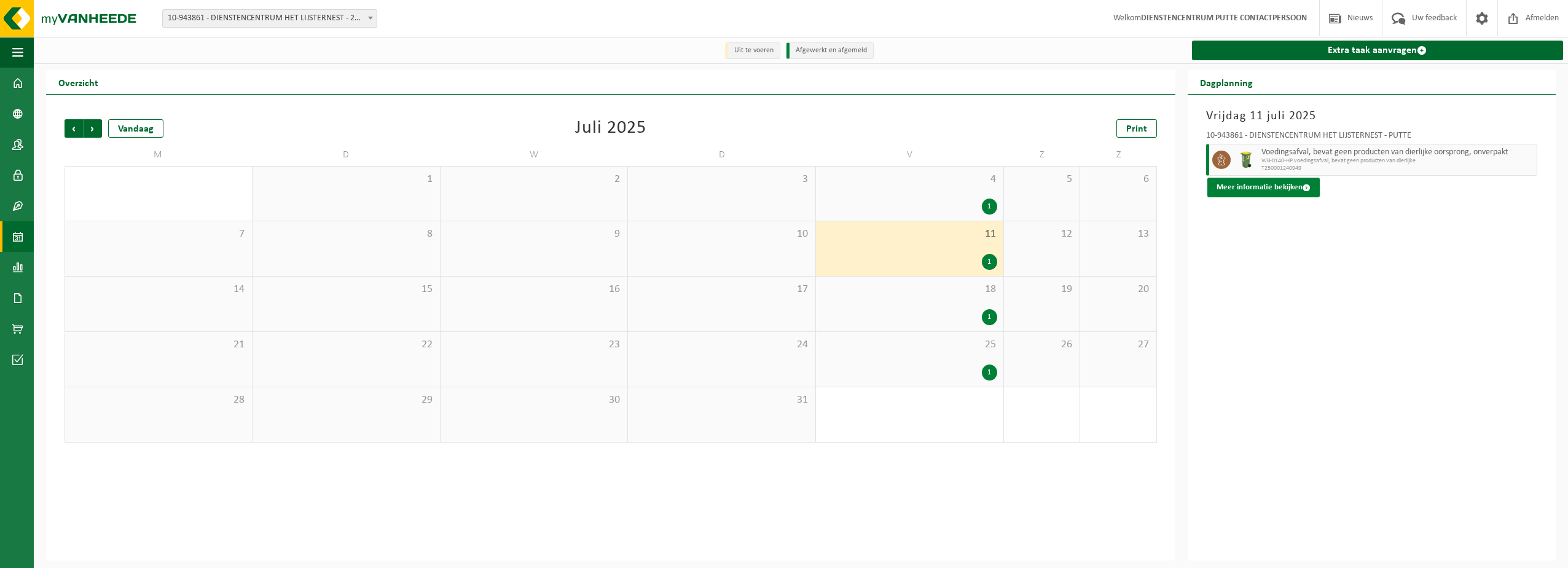
click at [1280, 190] on button "Meer informatie bekijken" at bounding box center [1264, 187] width 112 height 19
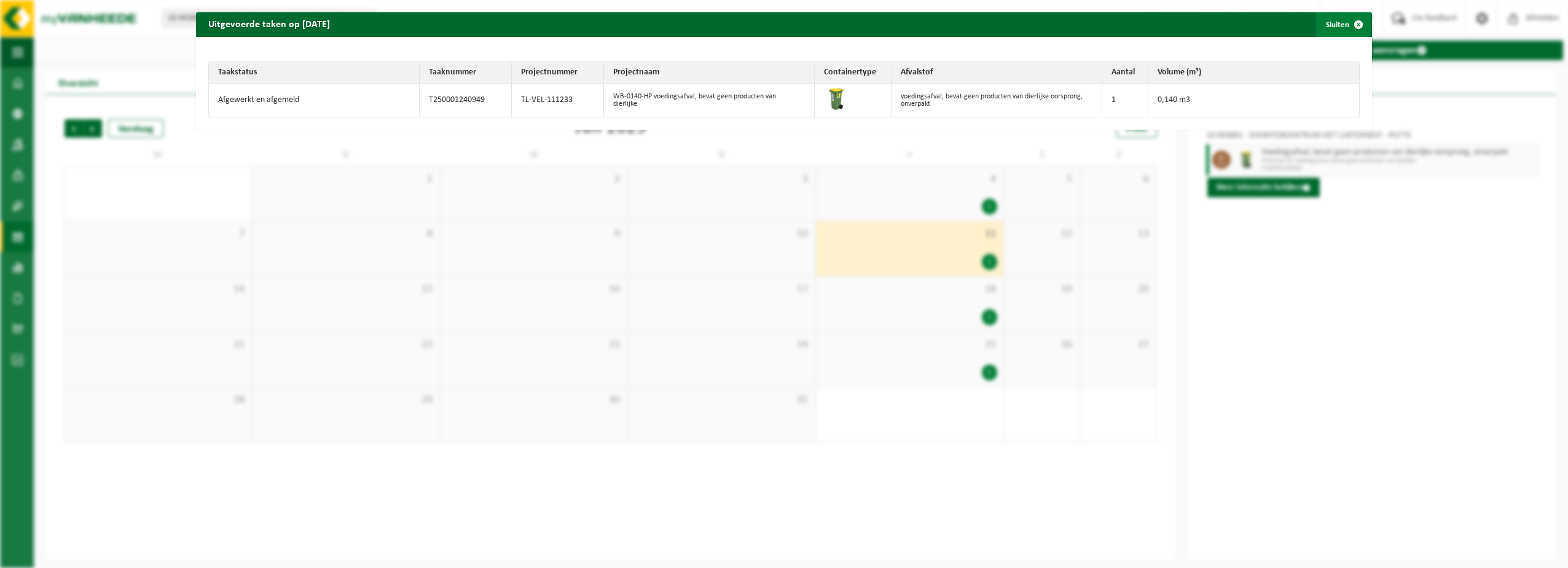
click at [1347, 29] on span "button" at bounding box center [1358, 25] width 25 height 25
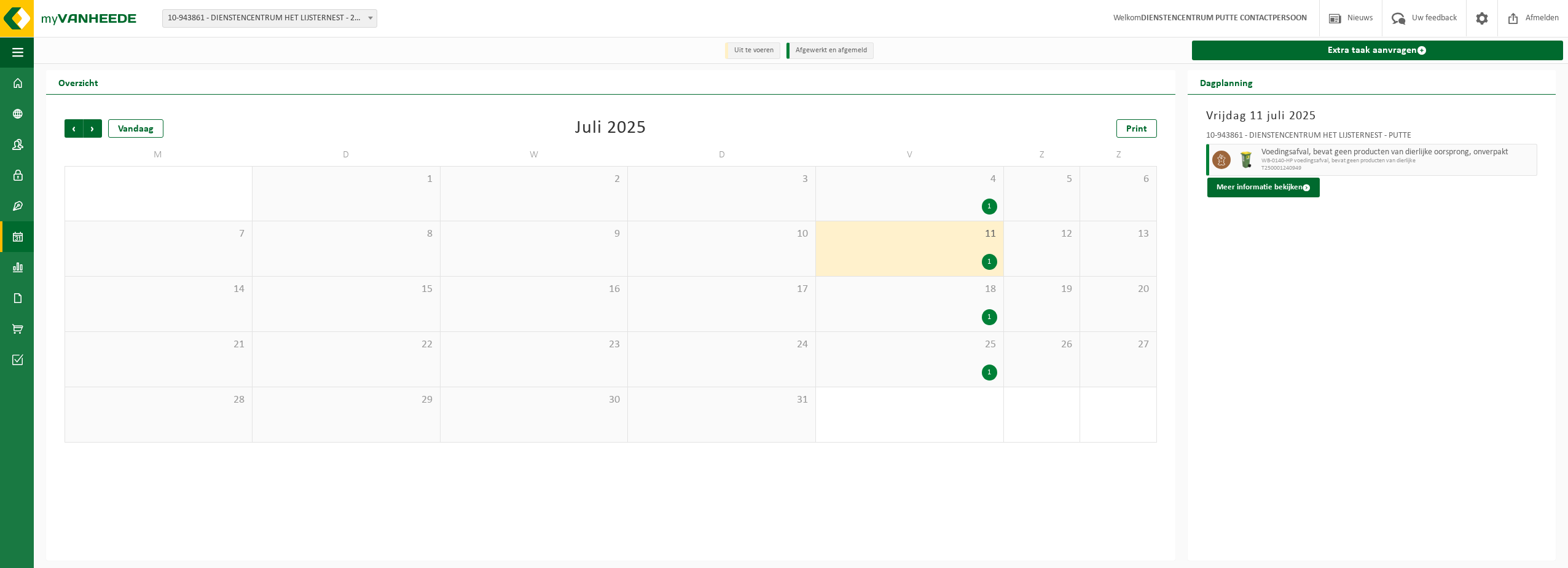
click at [964, 317] on div "1" at bounding box center [909, 317] width 175 height 16
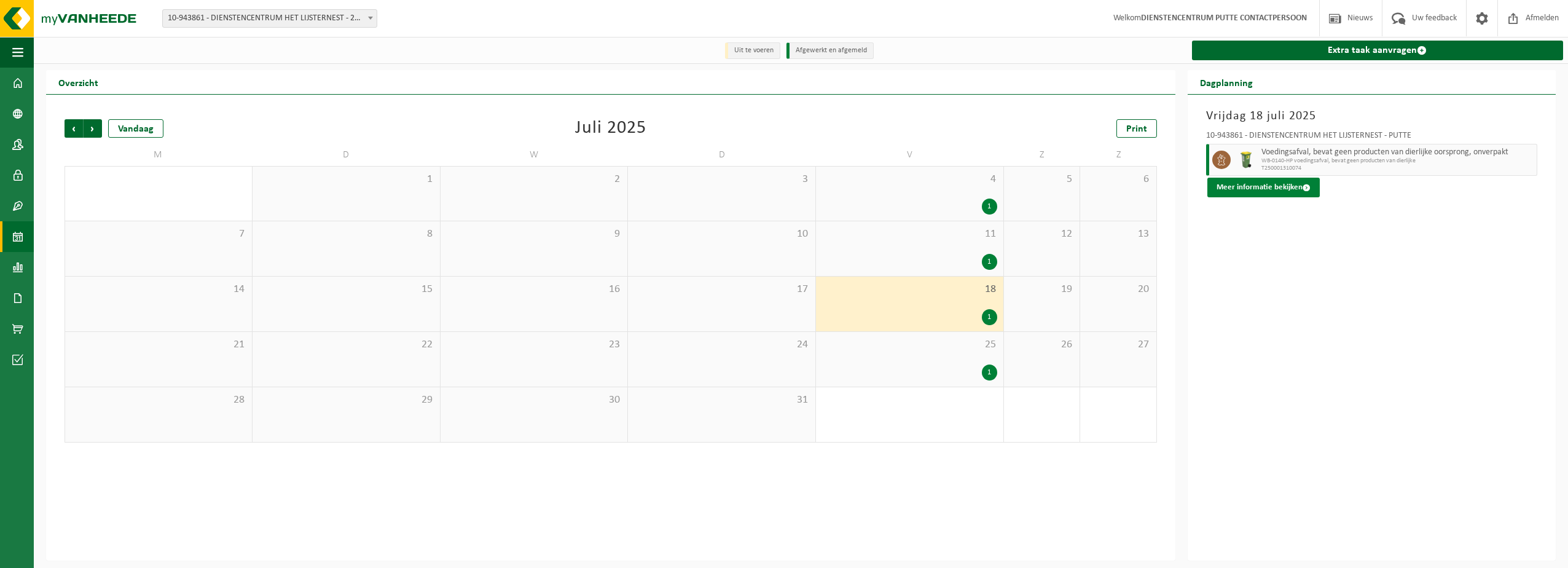
click at [1239, 191] on button "Meer informatie bekijken" at bounding box center [1264, 187] width 112 height 19
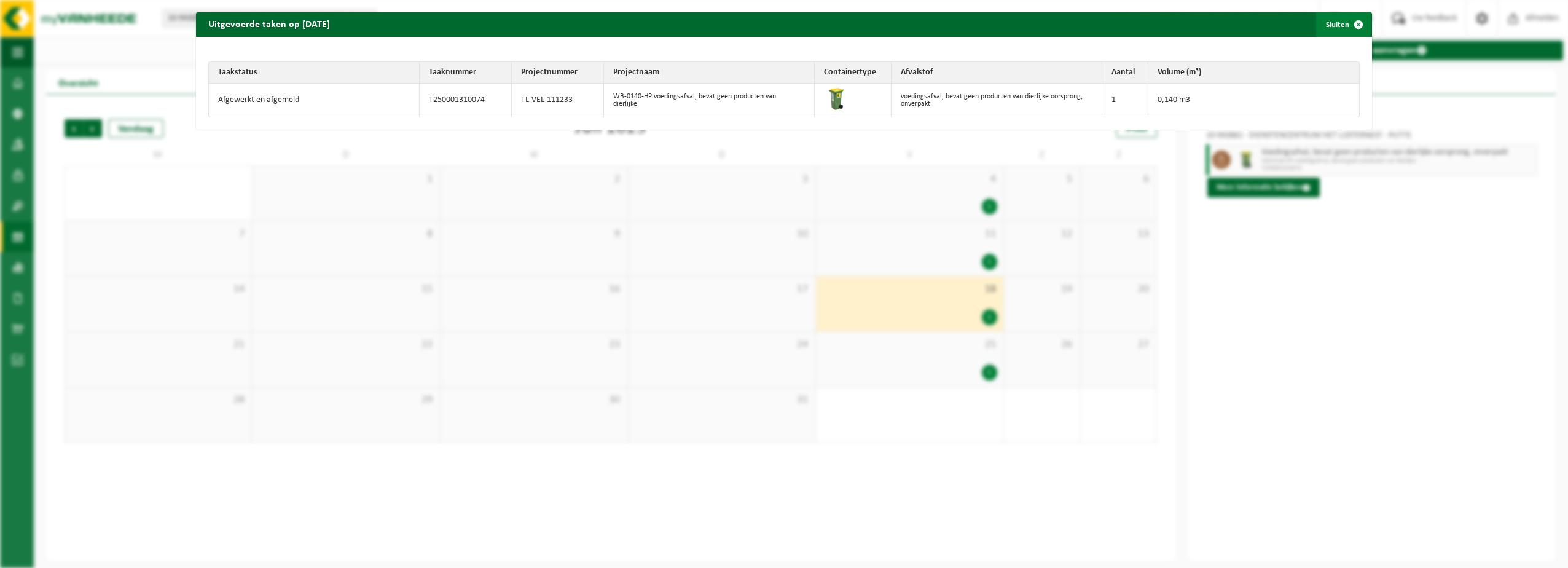
click at [1346, 26] on span "button" at bounding box center [1358, 25] width 25 height 25
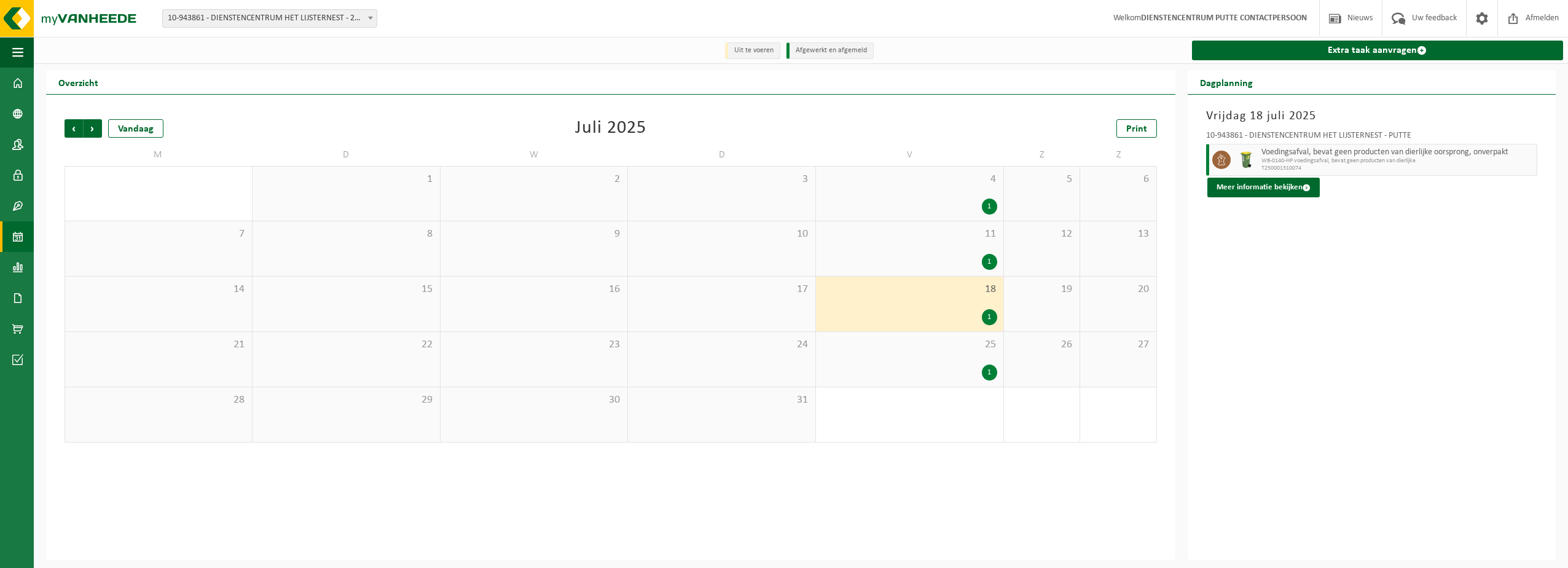
click at [989, 366] on div "1" at bounding box center [989, 372] width 15 height 16
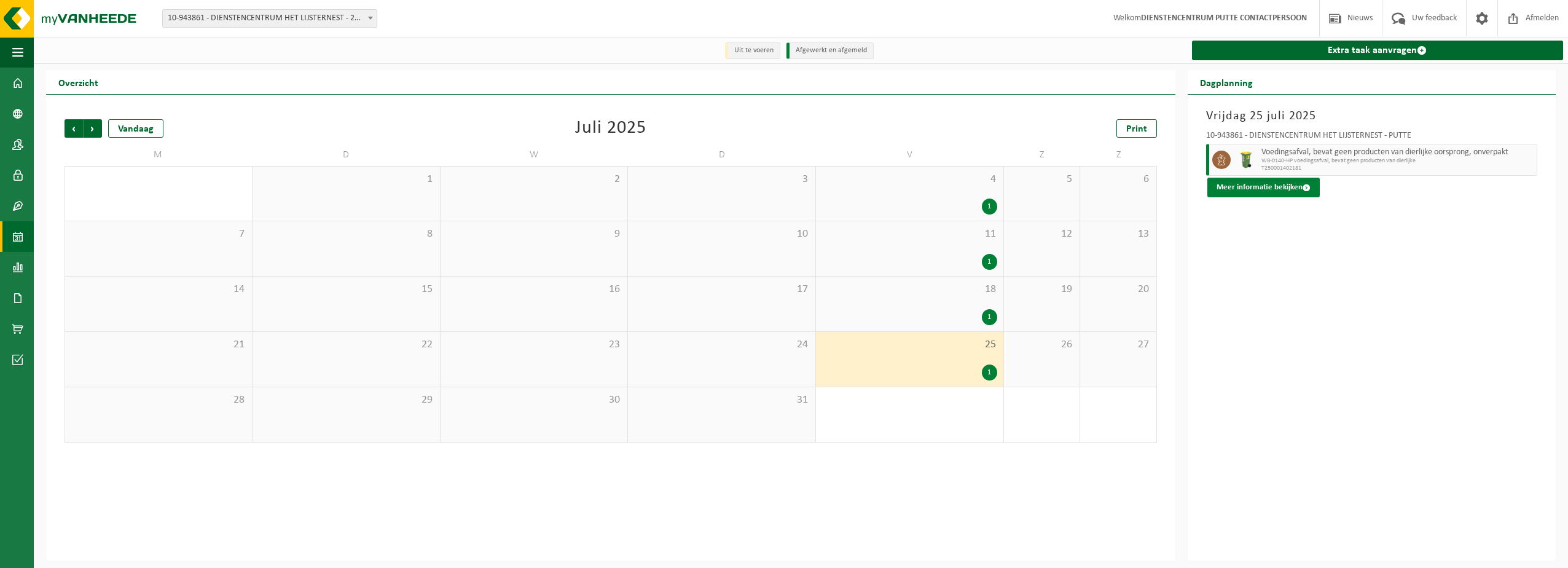
click at [1249, 192] on button "Meer informatie bekijken" at bounding box center [1264, 187] width 112 height 19
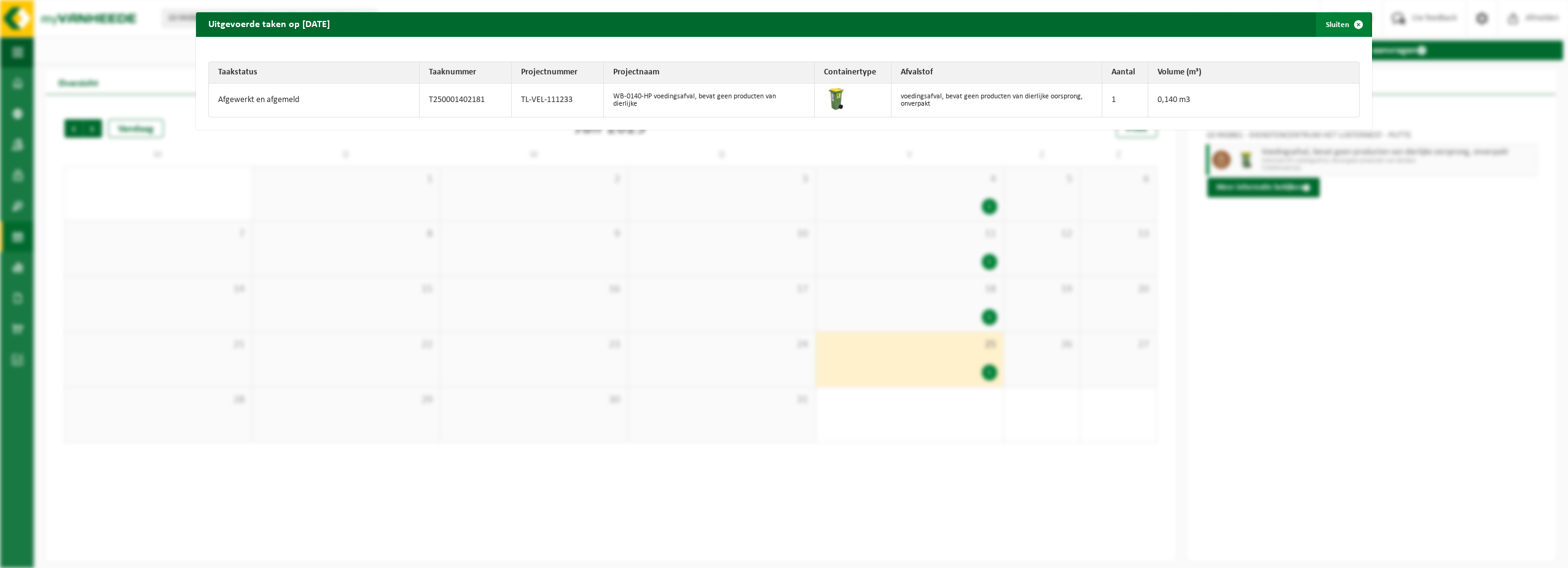
click at [1349, 25] on span "button" at bounding box center [1358, 25] width 25 height 25
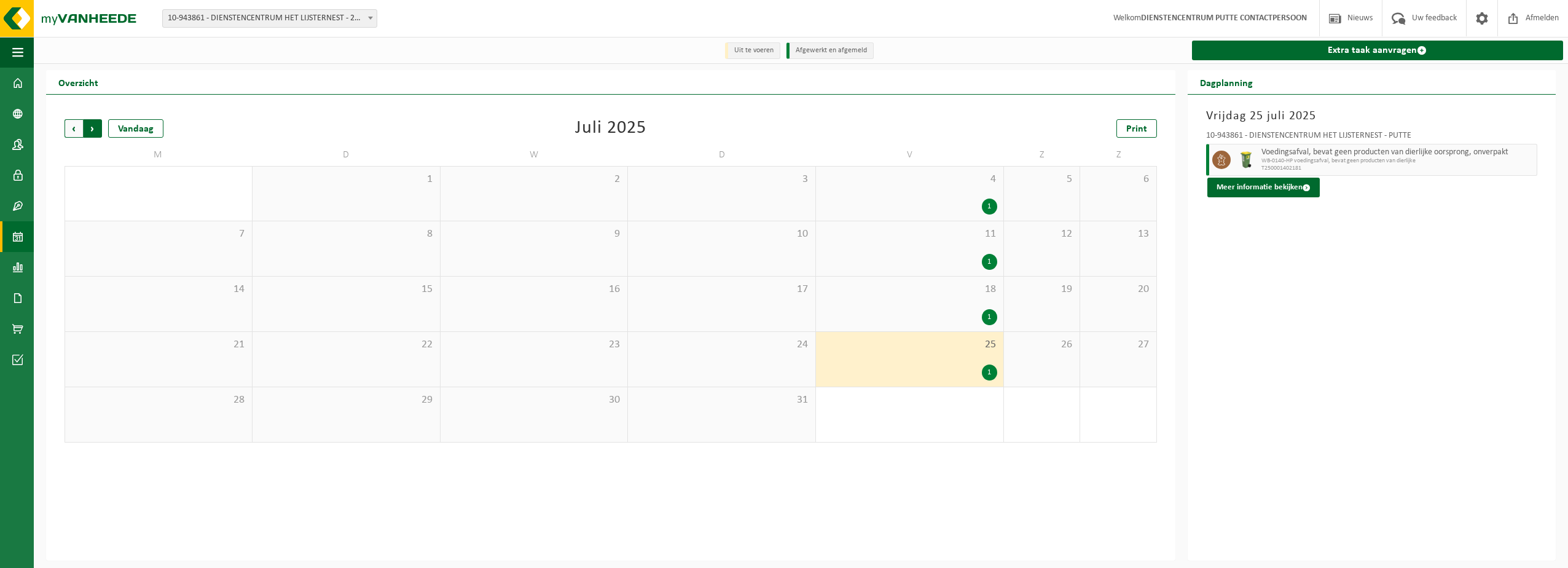
click at [76, 131] on span "Vorige" at bounding box center [74, 128] width 19 height 19
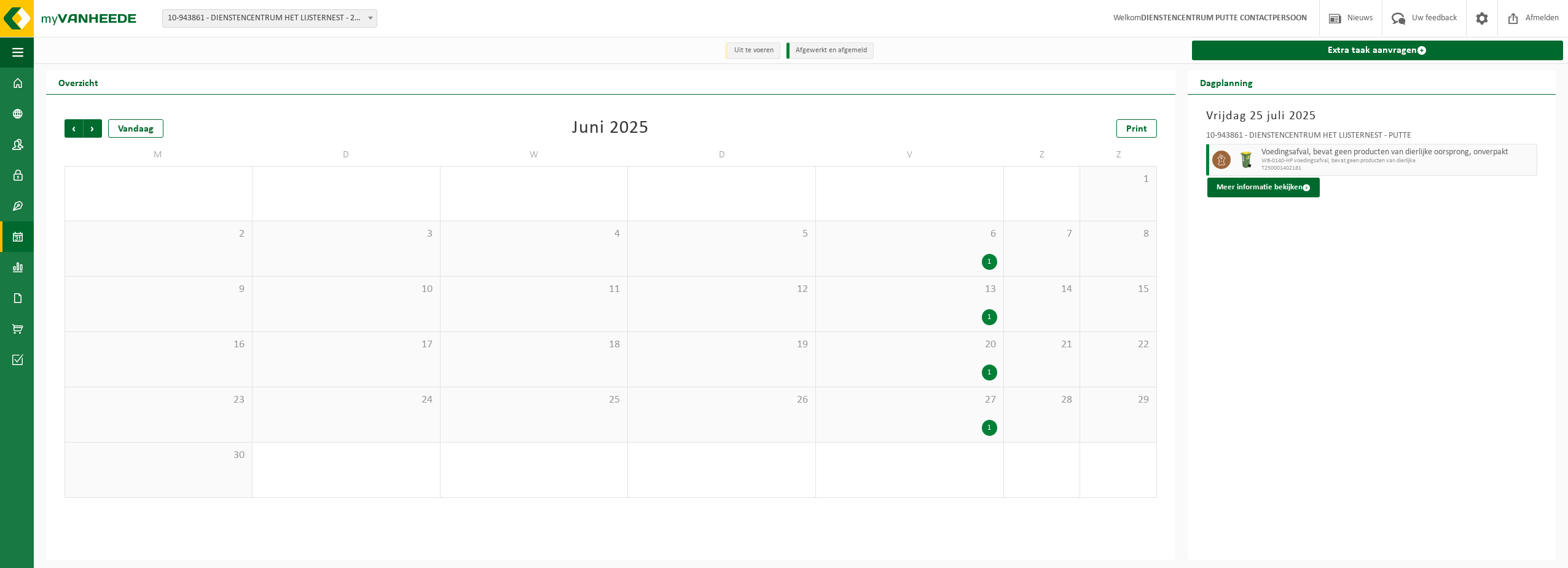
click at [974, 258] on div "1" at bounding box center [909, 261] width 175 height 16
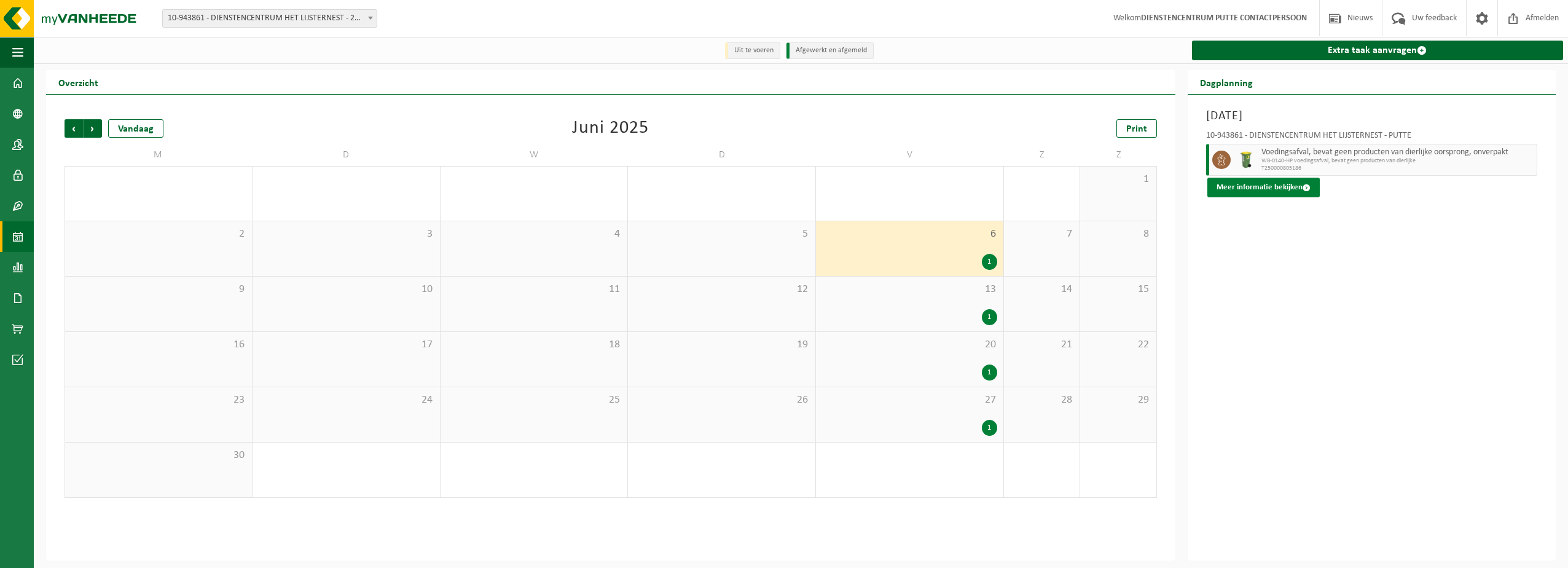
click at [1240, 184] on button "Meer informatie bekijken" at bounding box center [1264, 187] width 112 height 19
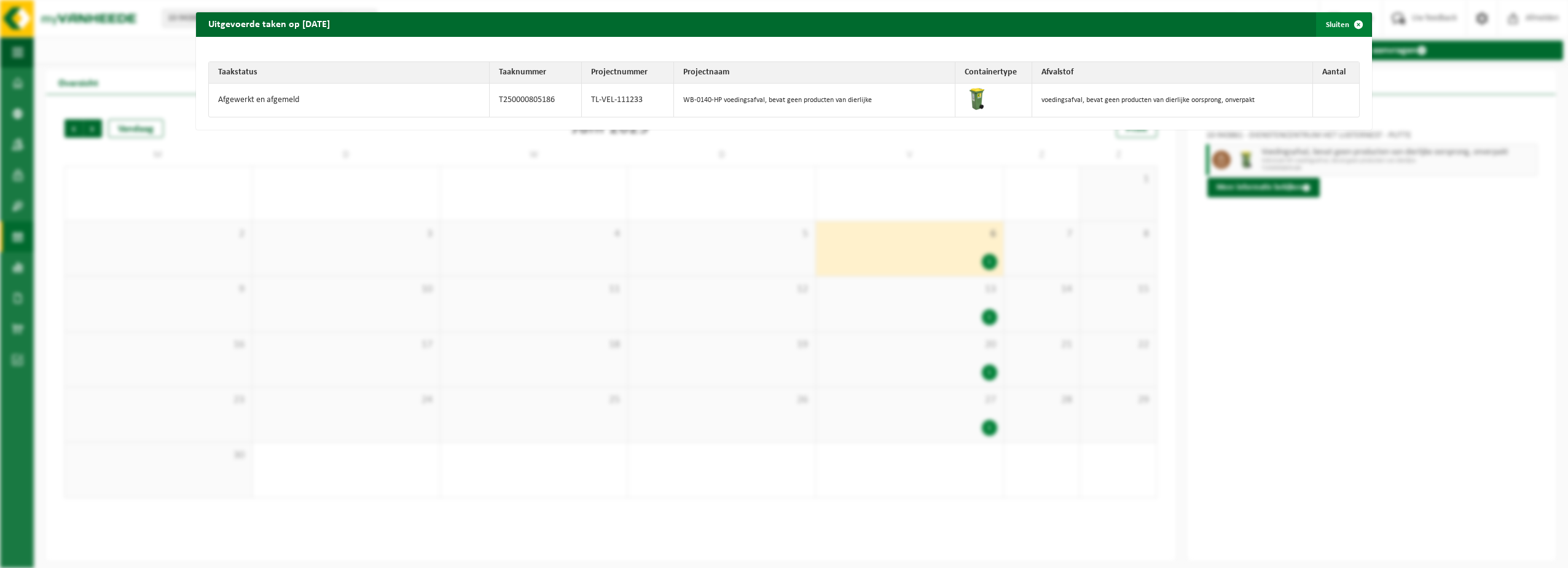
click at [1346, 27] on span "button" at bounding box center [1358, 25] width 25 height 25
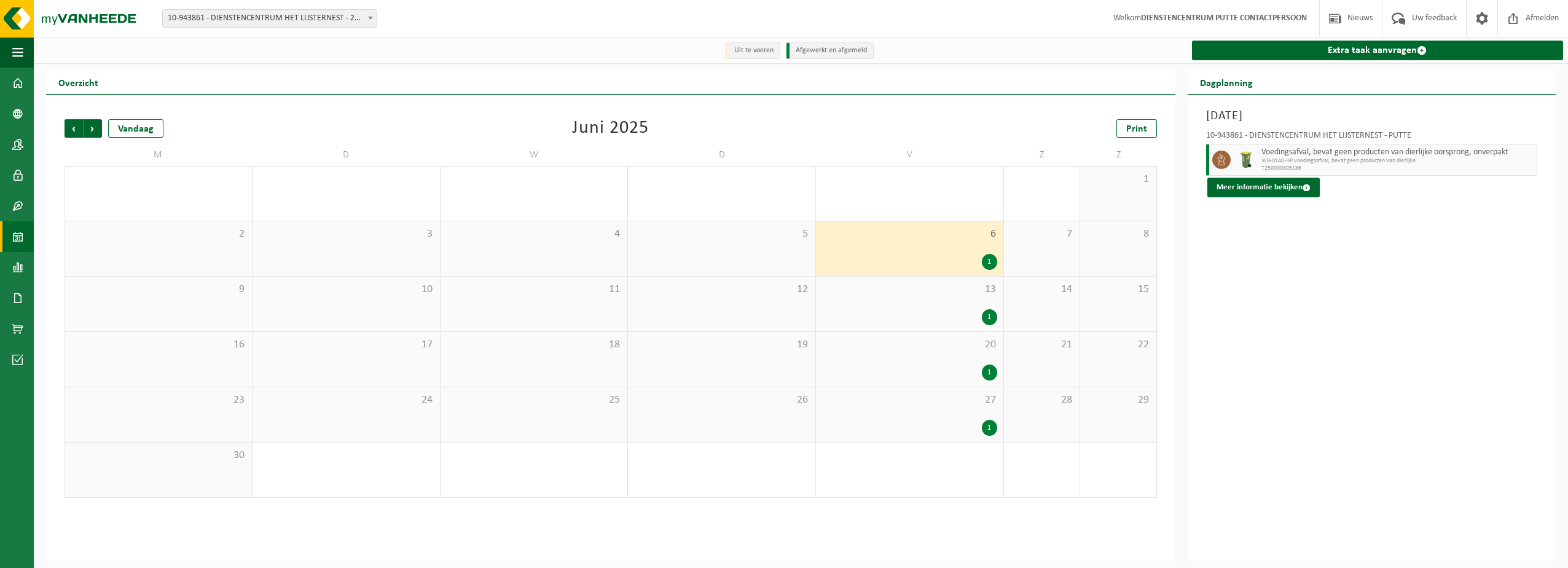
click at [982, 314] on div "1" at bounding box center [909, 317] width 175 height 16
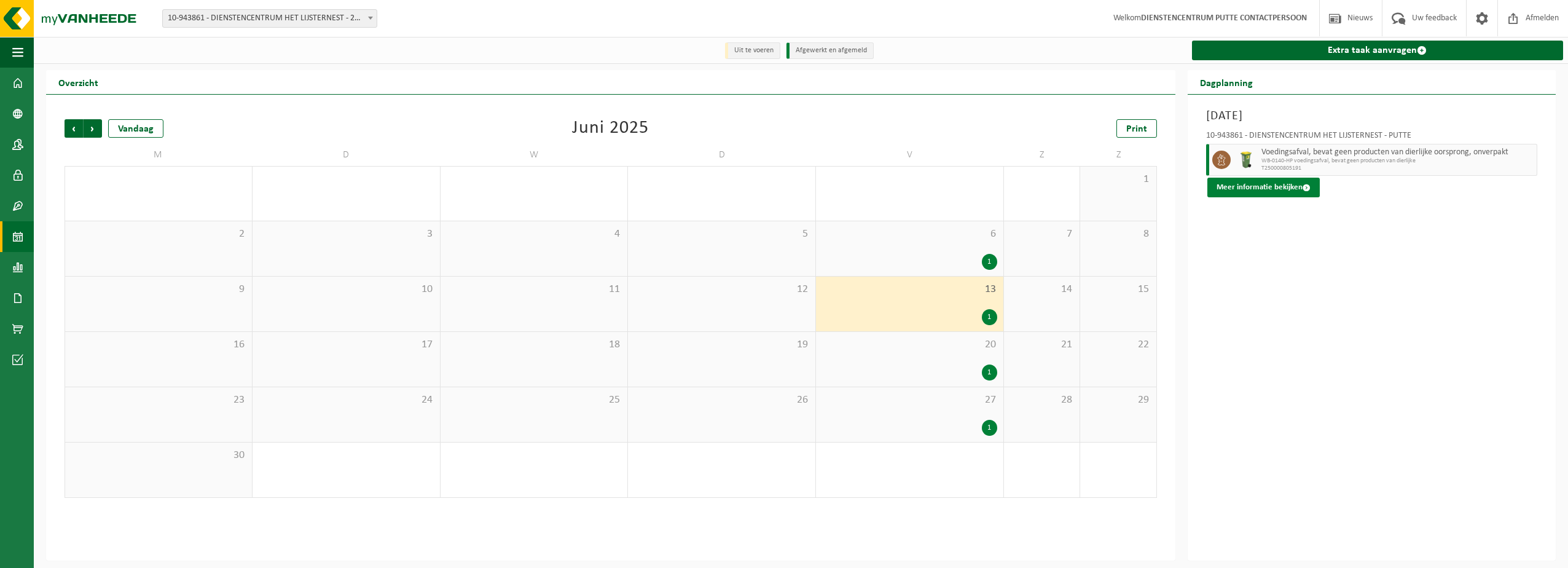
click at [1283, 194] on button "Meer informatie bekijken" at bounding box center [1264, 187] width 112 height 19
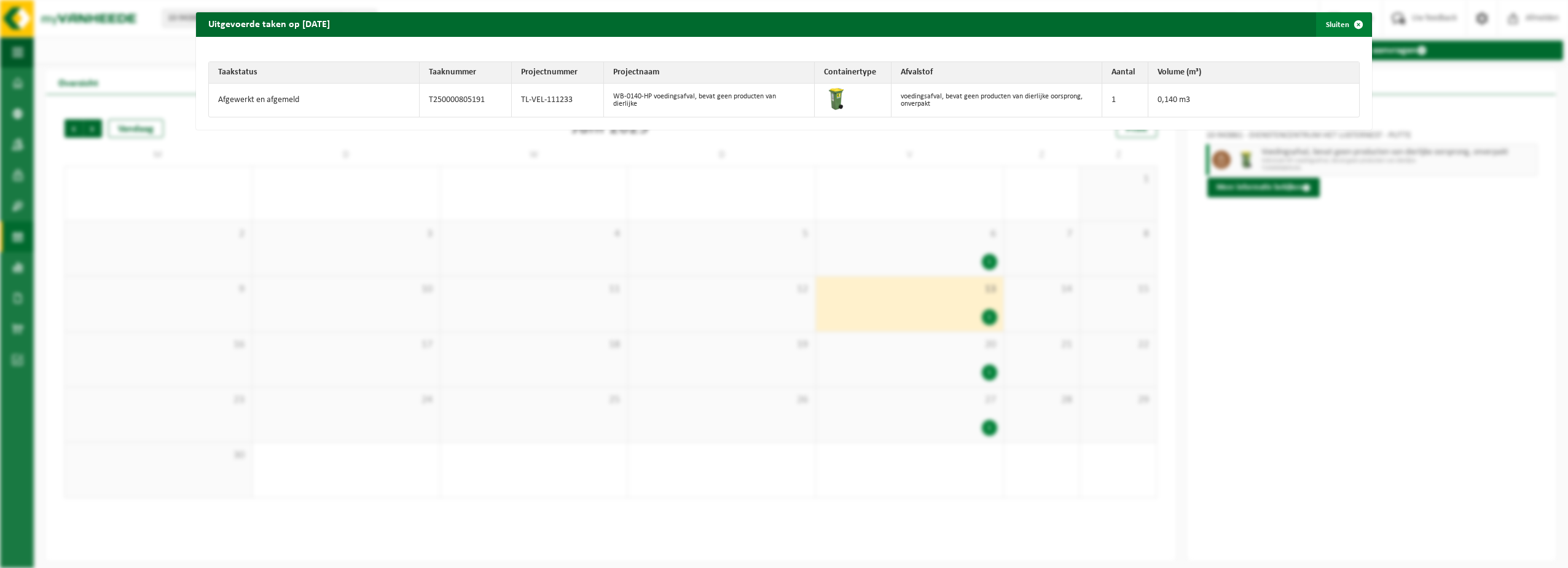
click at [1351, 24] on span "button" at bounding box center [1358, 25] width 25 height 25
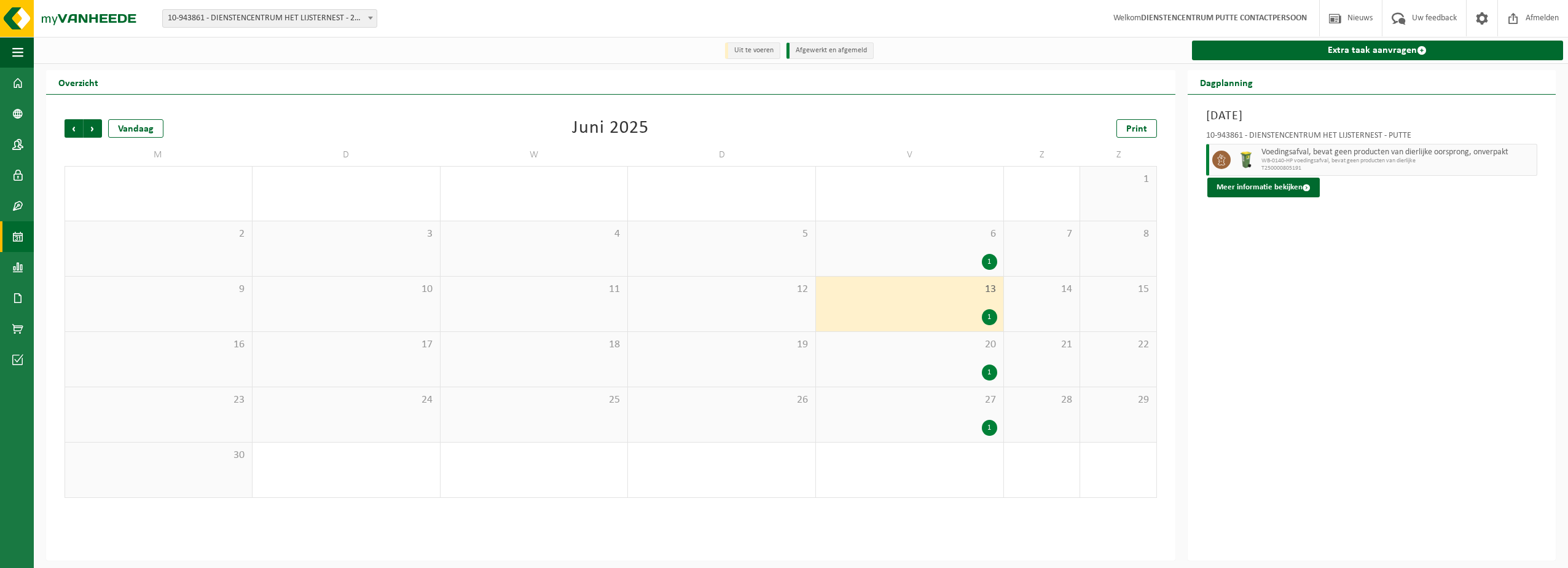
click at [980, 374] on div "1" at bounding box center [909, 372] width 175 height 16
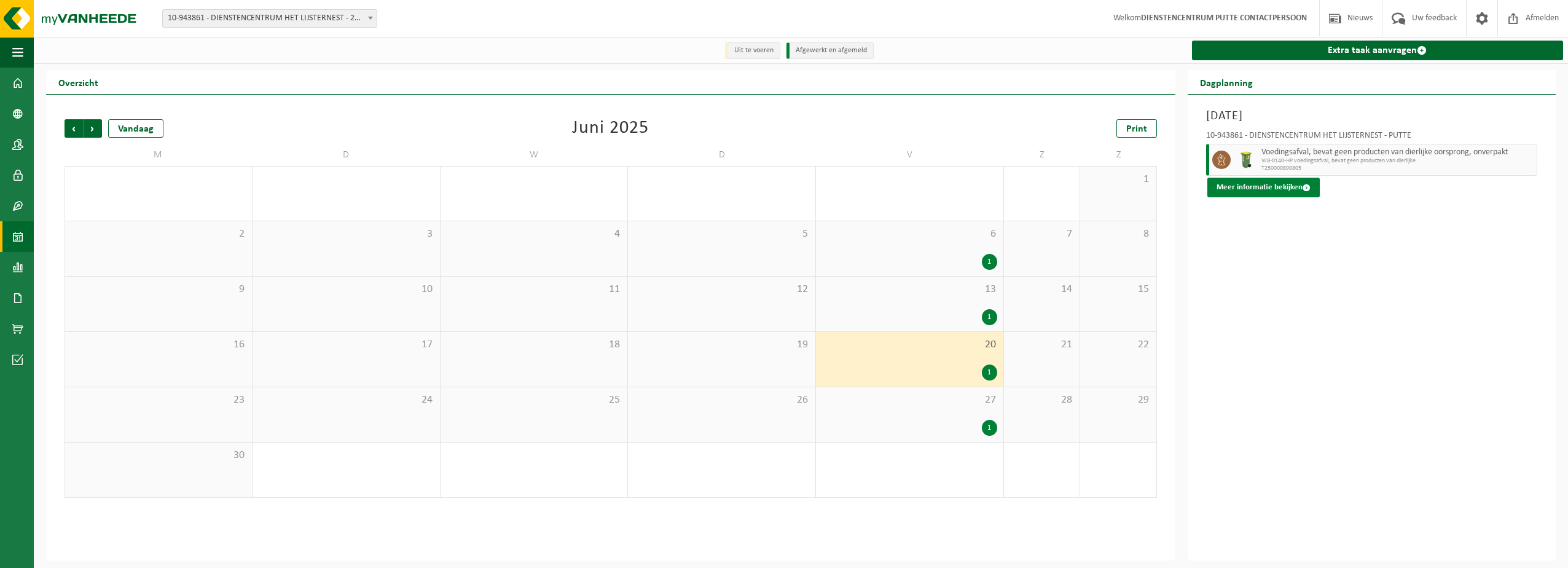
click at [1250, 188] on button "Meer informatie bekijken" at bounding box center [1264, 187] width 112 height 19
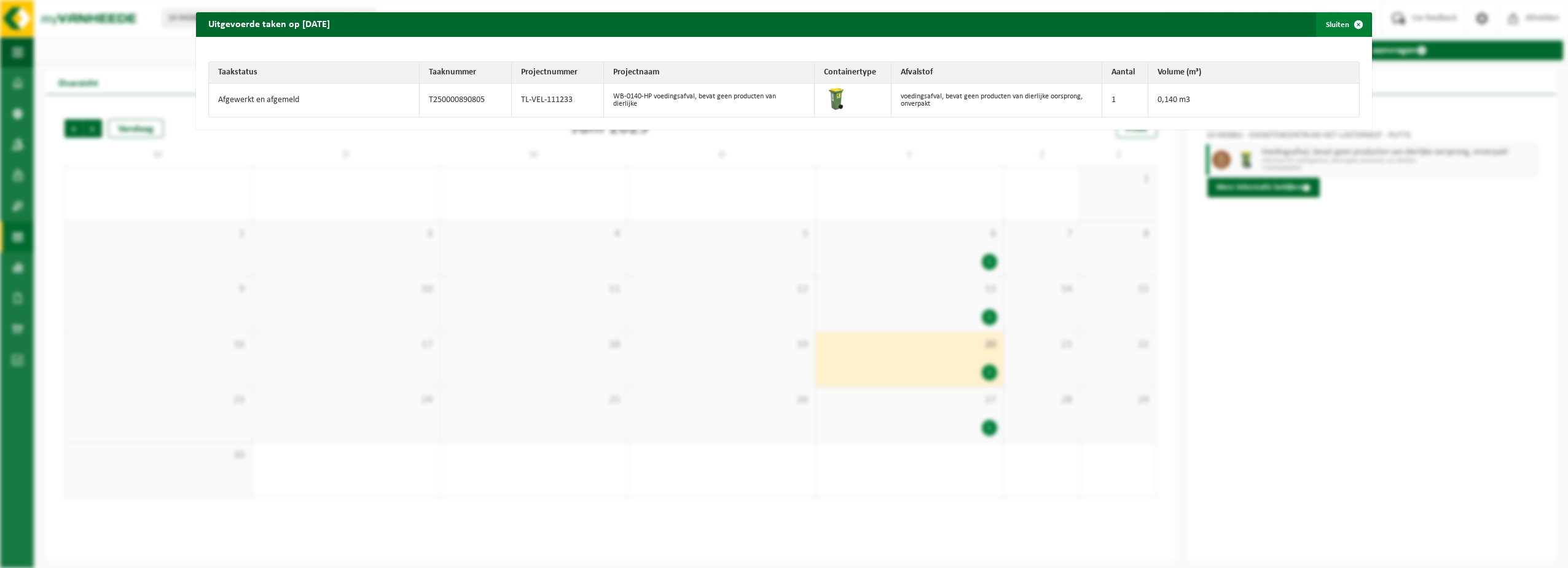
click at [1346, 25] on span "button" at bounding box center [1358, 25] width 25 height 25
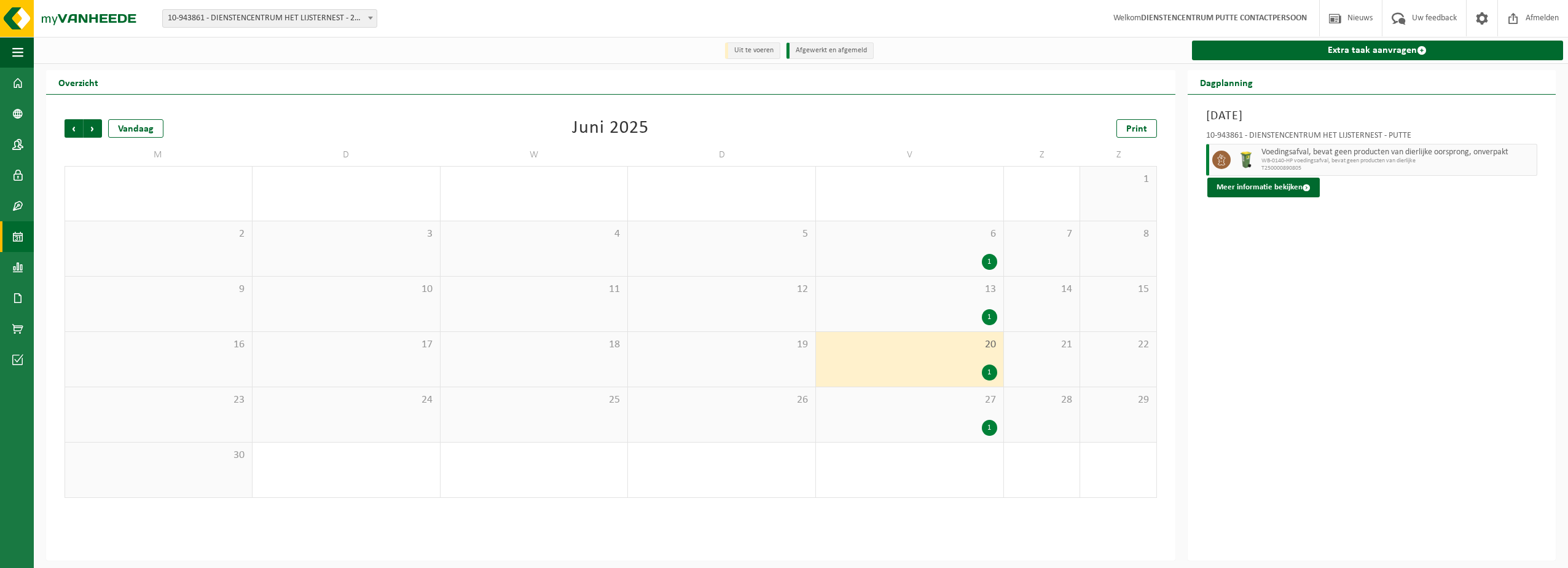
click at [984, 420] on div "1" at bounding box center [909, 428] width 175 height 16
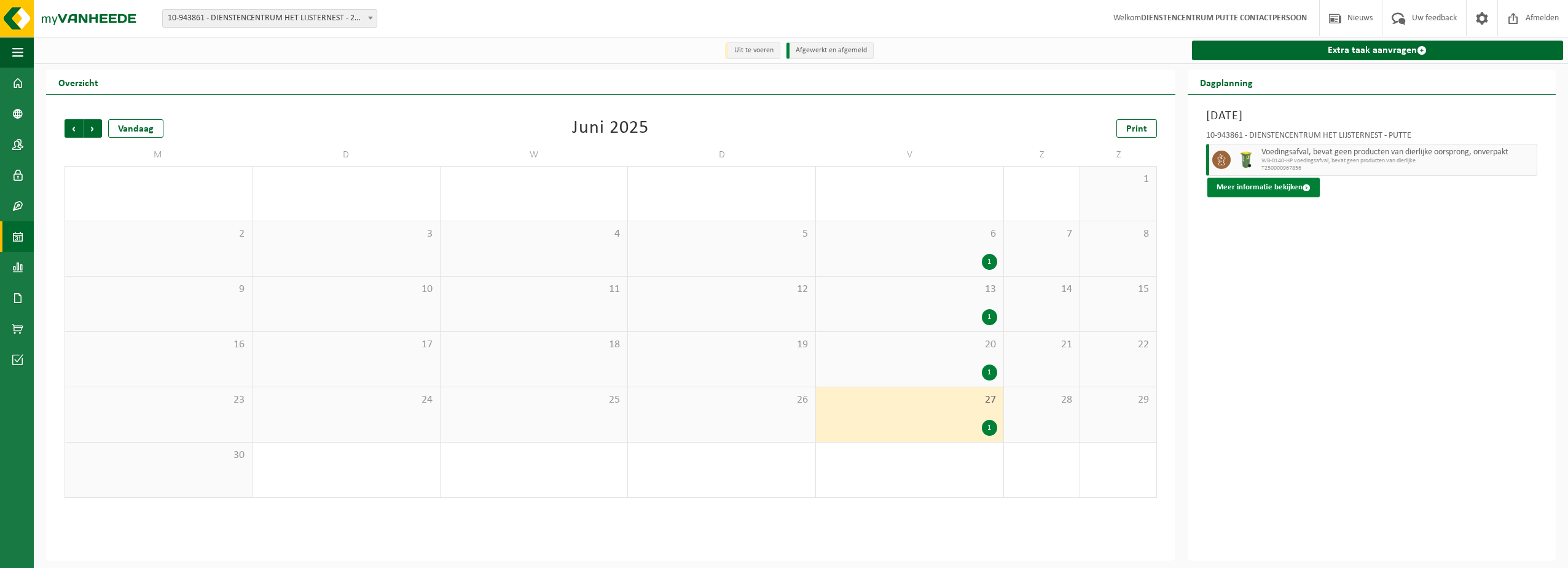
click at [1269, 193] on button "Meer informatie bekijken" at bounding box center [1264, 187] width 112 height 19
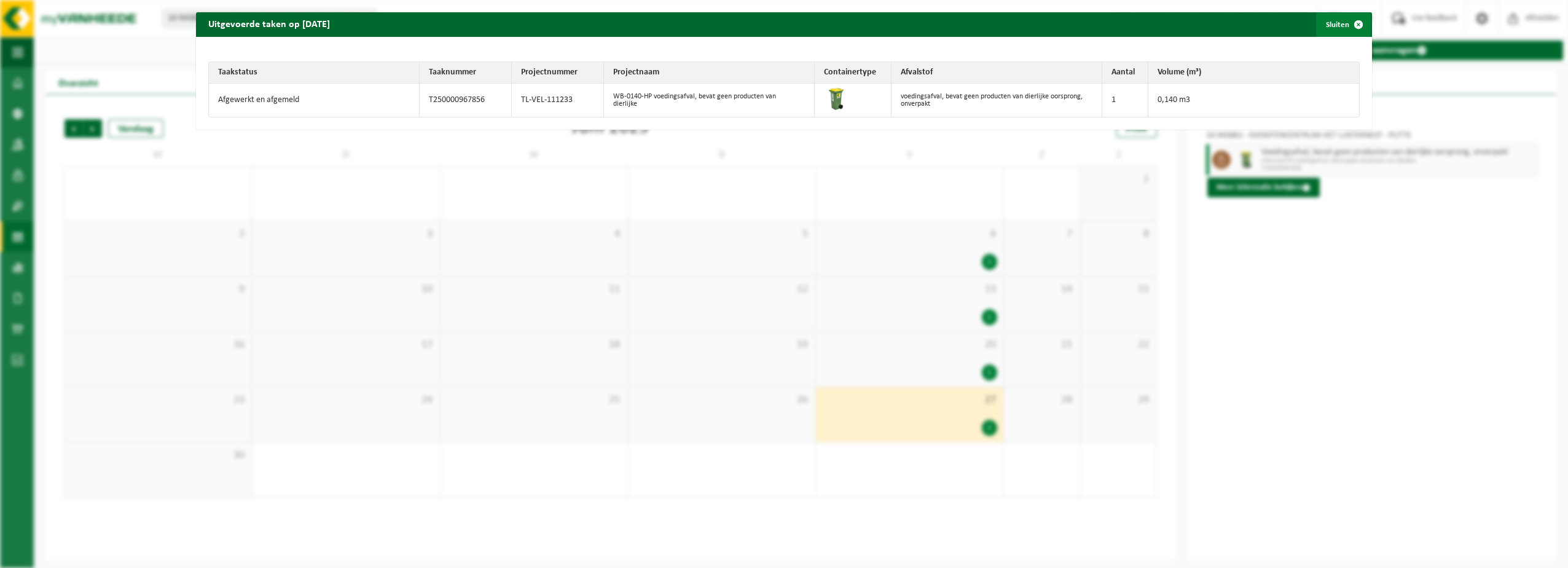
click at [1346, 24] on span "button" at bounding box center [1358, 25] width 25 height 25
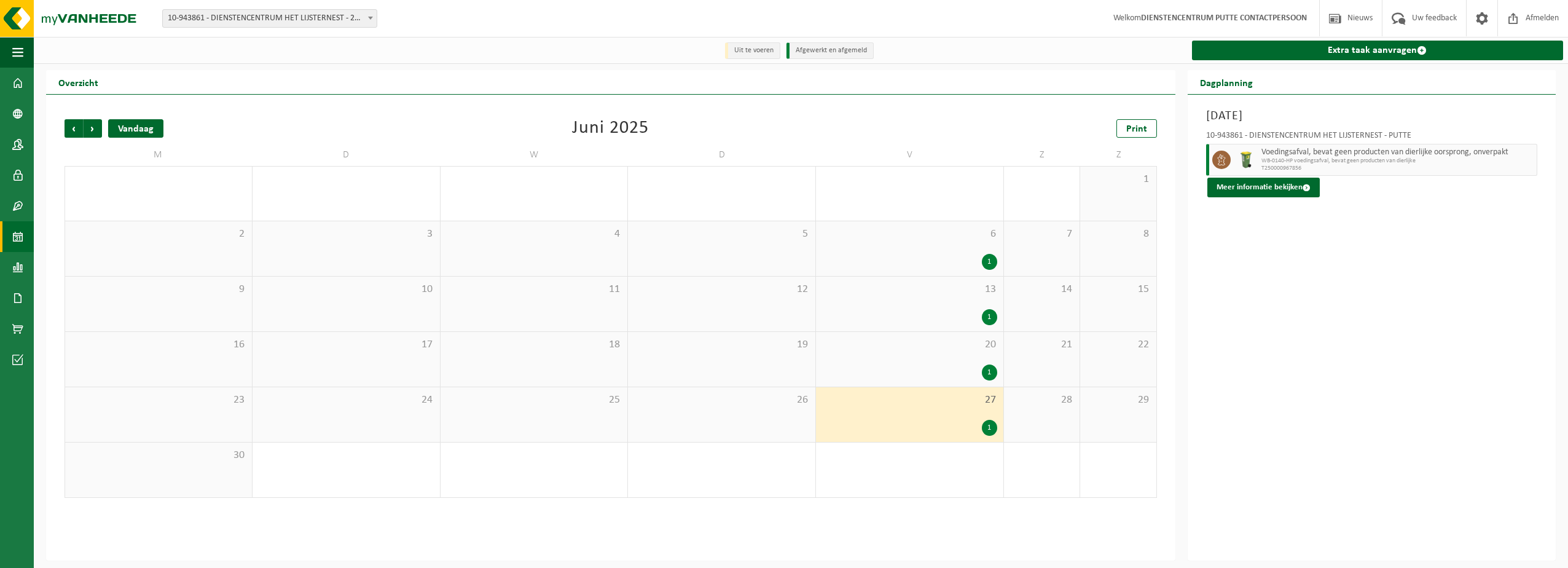
click at [144, 129] on div "Vandaag" at bounding box center [136, 128] width 55 height 19
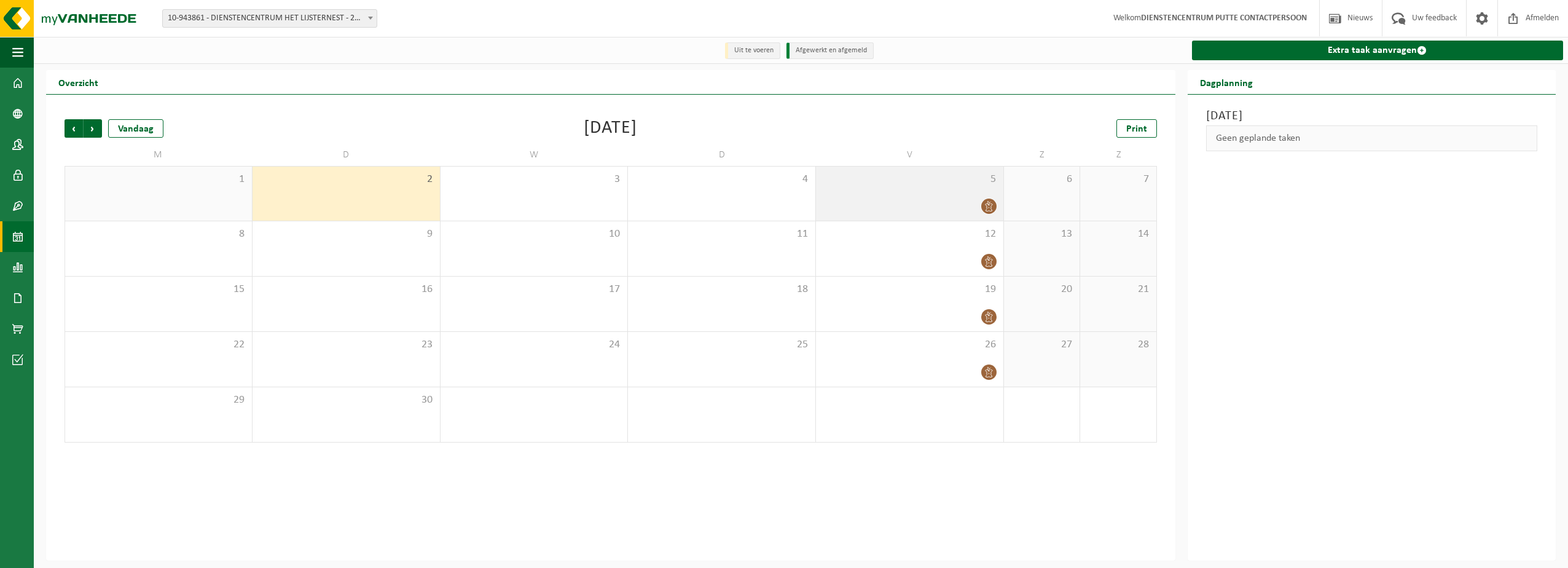
click at [991, 210] on icon at bounding box center [989, 206] width 10 height 10
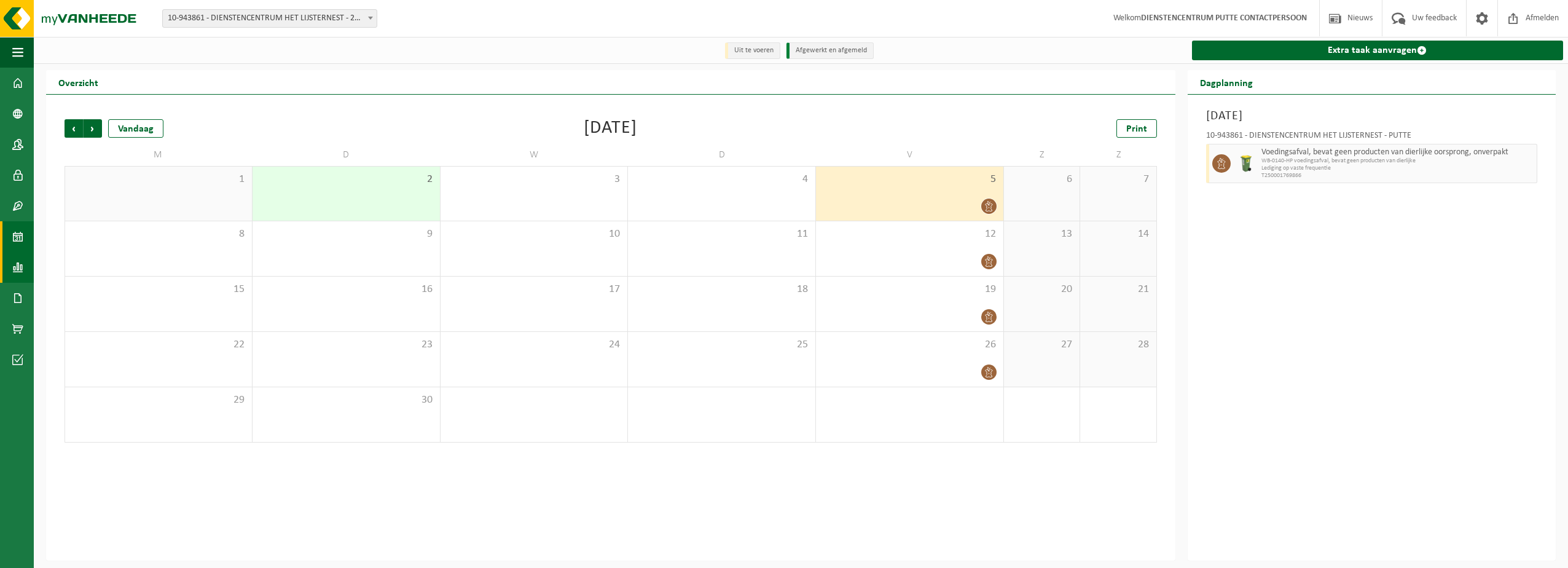
click at [15, 265] on span at bounding box center [17, 268] width 11 height 31
click at [77, 259] on span "In grafiekvorm" at bounding box center [99, 267] width 55 height 23
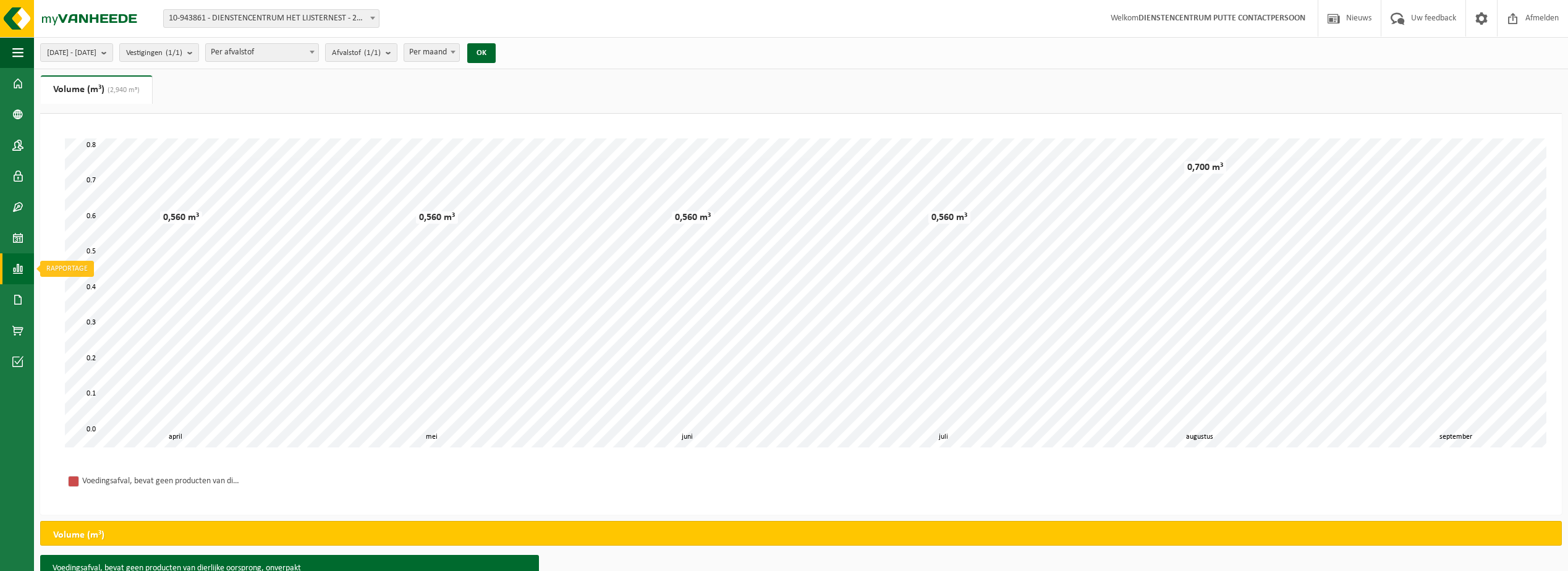
click at [18, 269] on span at bounding box center [18, 269] width 11 height 31
click at [97, 298] on span "In lijstvorm" at bounding box center [93, 295] width 43 height 23
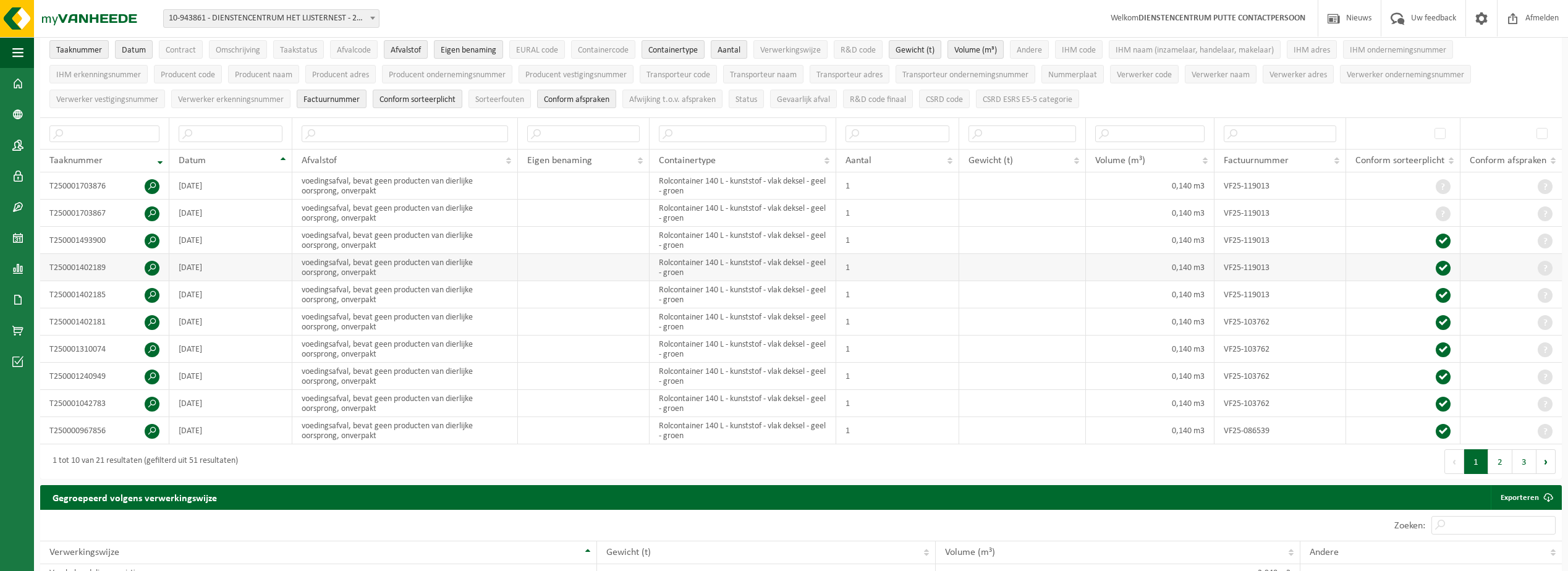
scroll to position [123, 0]
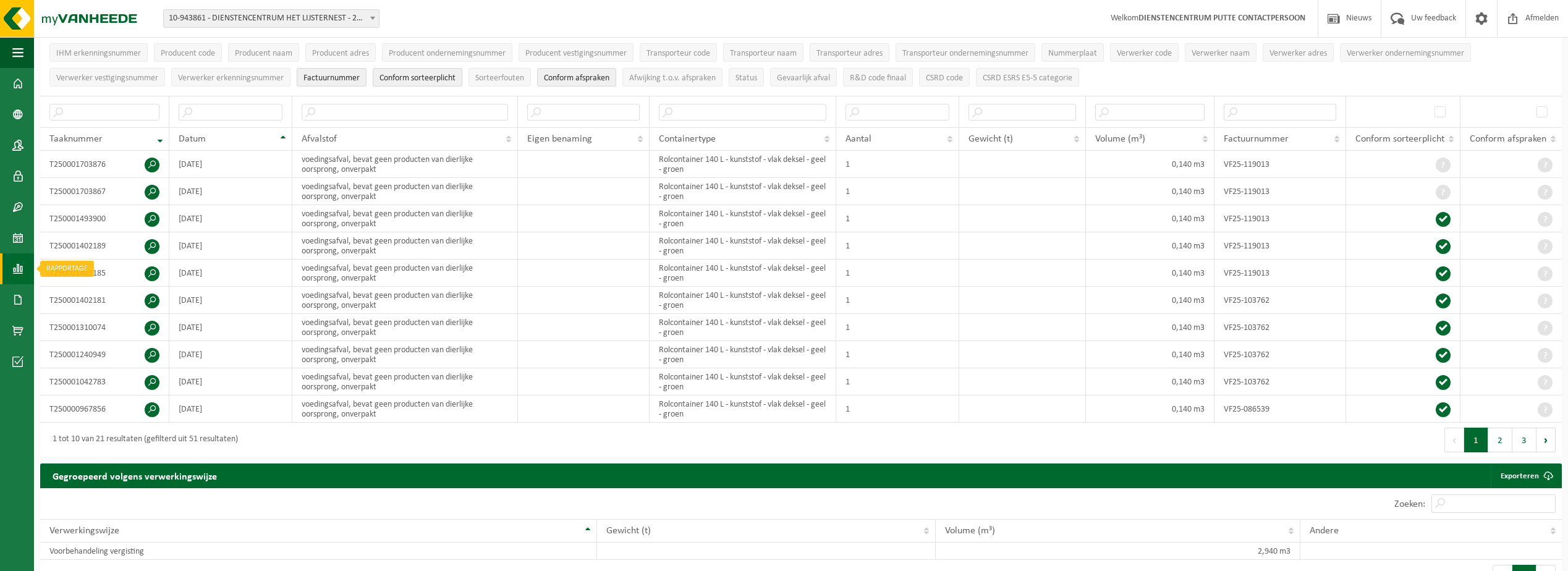
click at [18, 264] on span at bounding box center [18, 269] width 11 height 31
click at [78, 269] on span "In grafiekvorm" at bounding box center [99, 269] width 56 height 23
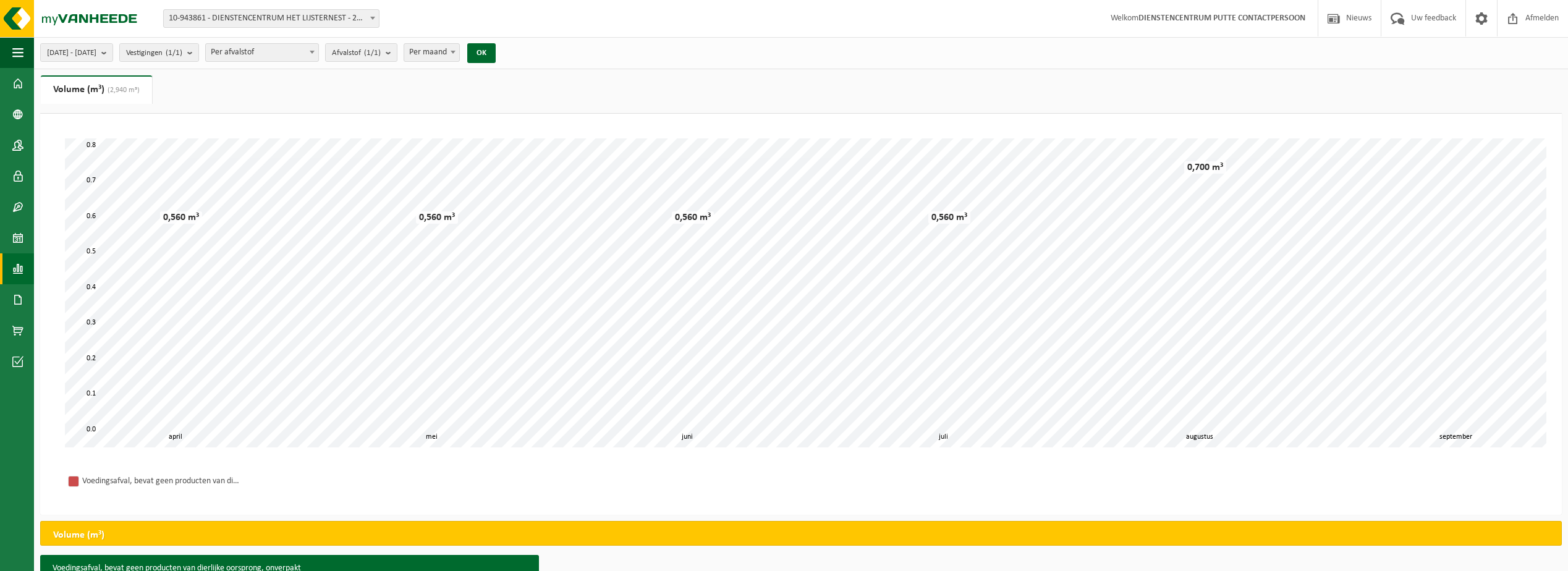
click at [459, 51] on span at bounding box center [453, 52] width 12 height 16
click at [397, 53] on button "Afvalstof (1/1)" at bounding box center [361, 53] width 72 height 19
click at [306, 56] on span "Per afvalstof" at bounding box center [262, 53] width 112 height 18
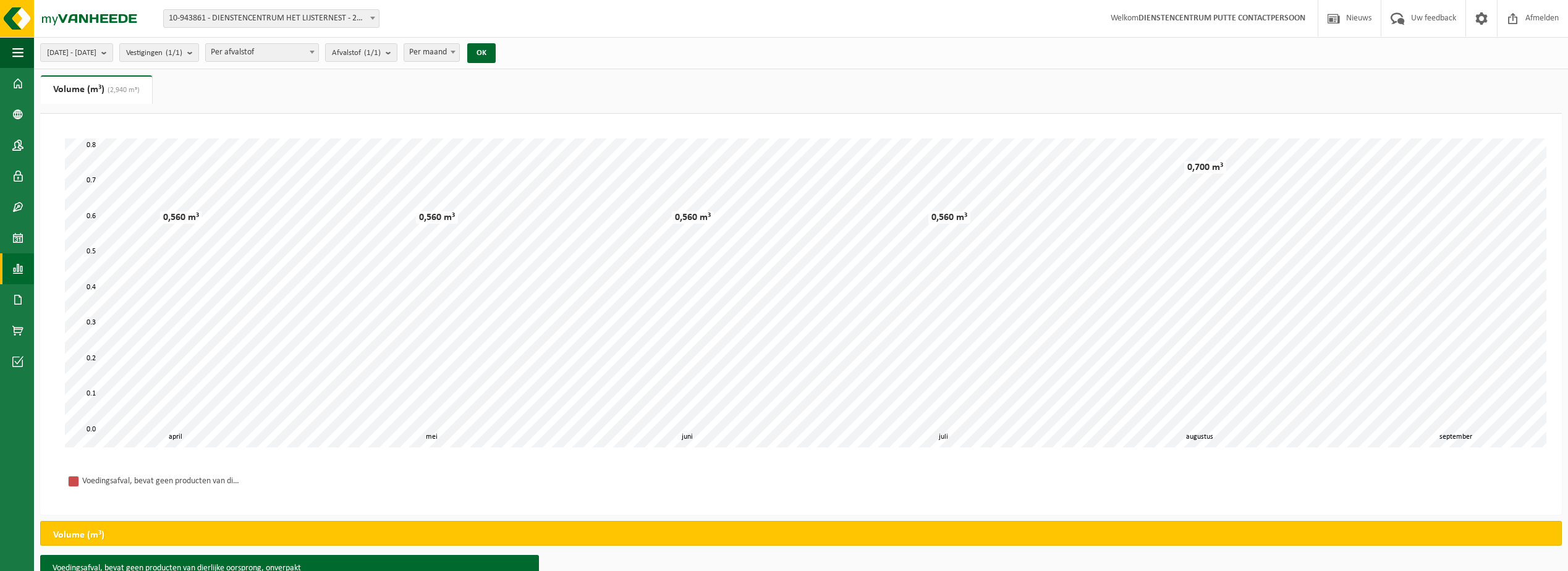
click at [306, 56] on span "Per afvalstof" at bounding box center [262, 53] width 112 height 18
click at [182, 58] on span "Vestigingen (1/1)" at bounding box center [154, 53] width 56 height 19
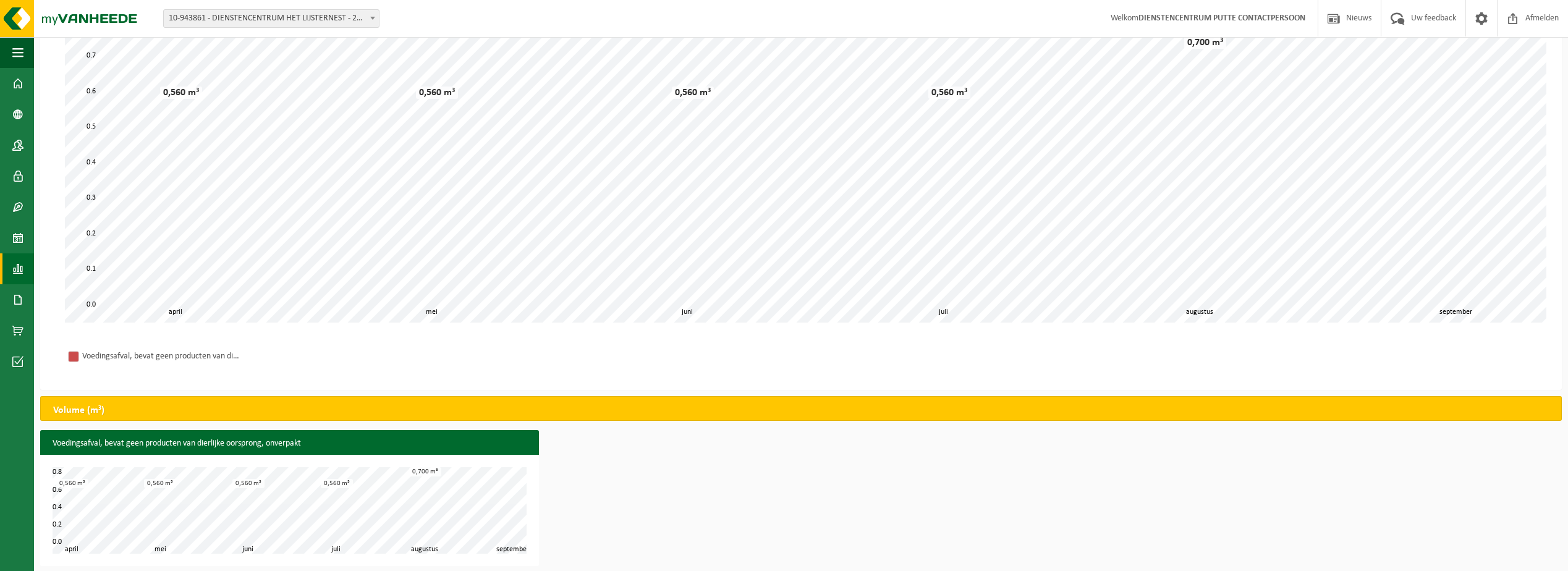
scroll to position [132, 0]
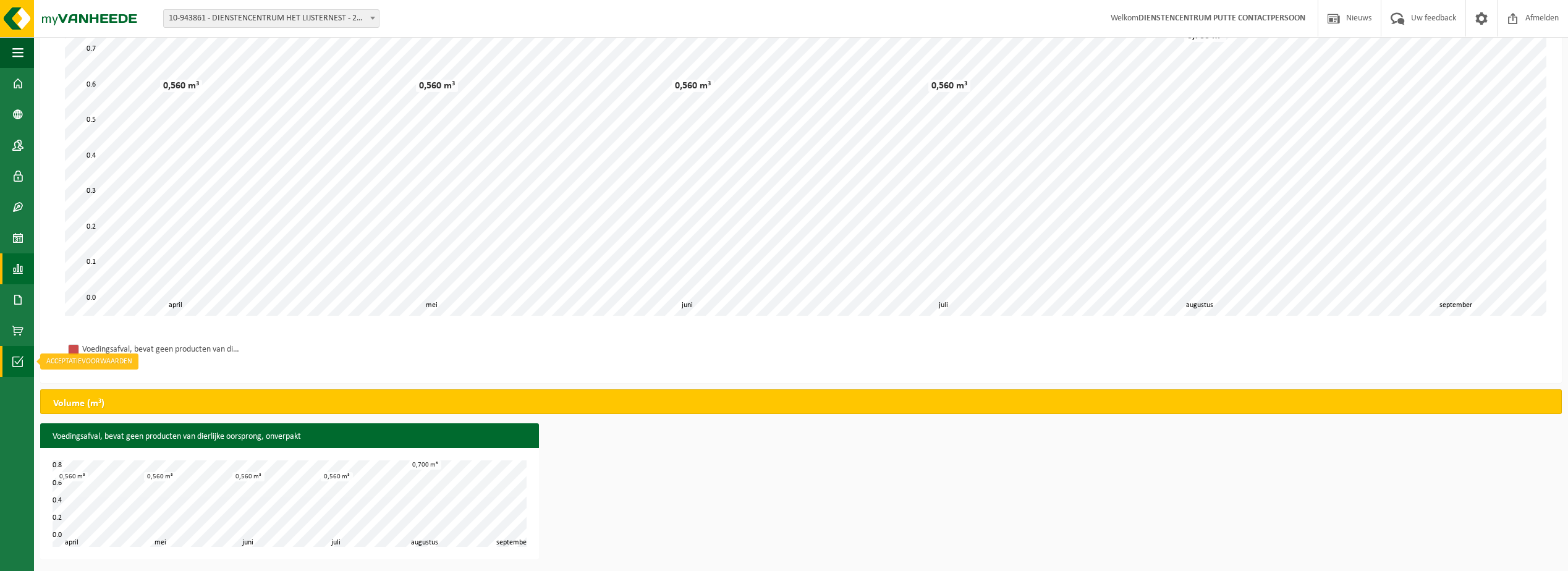
click at [25, 363] on link "Acceptatievoorwaarden" at bounding box center [17, 361] width 34 height 31
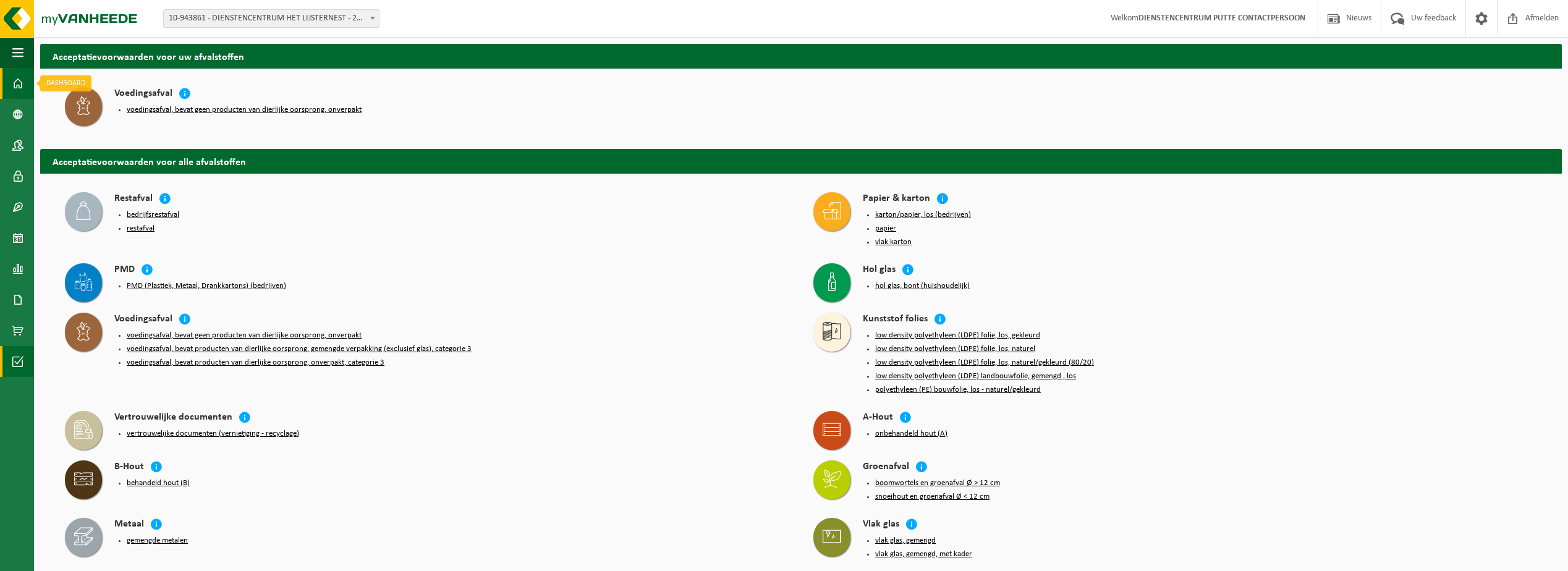
click at [12, 81] on link "Dashboard" at bounding box center [17, 84] width 34 height 31
